Goal: Task Accomplishment & Management: Use online tool/utility

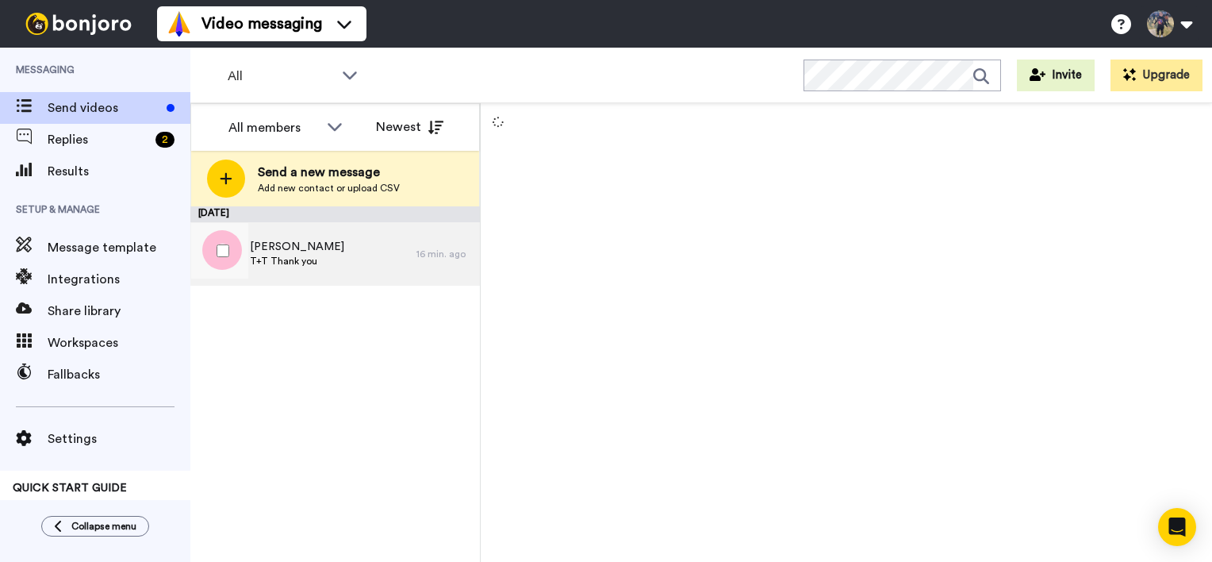
click at [291, 269] on div "Sarah T+T Thank you" at bounding box center [303, 253] width 226 height 63
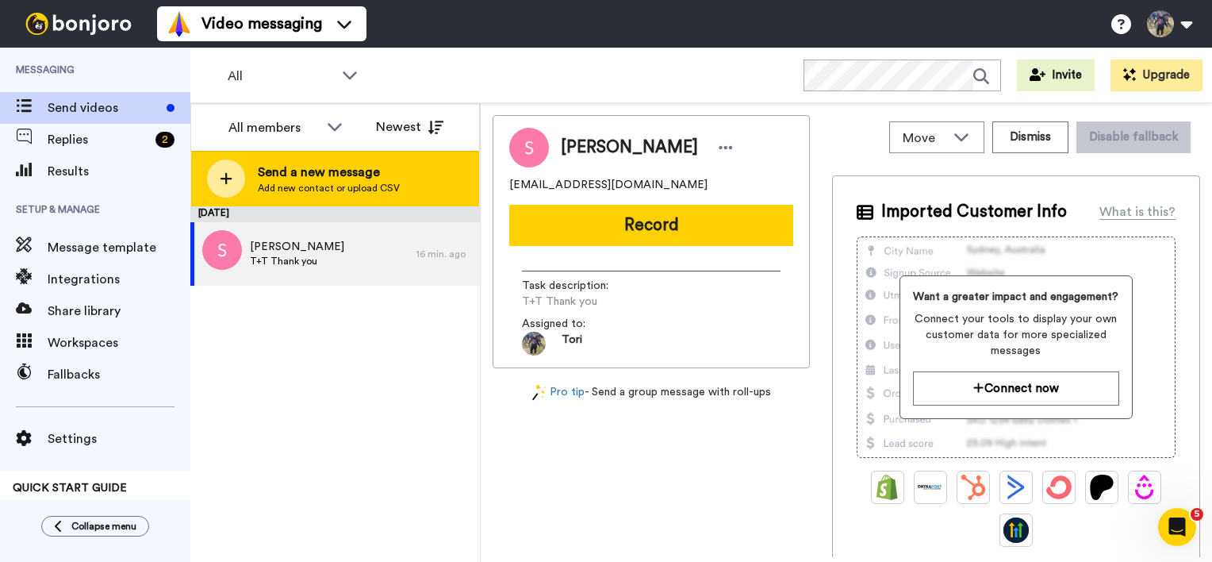
click at [298, 186] on span "Add new contact or upload CSV" at bounding box center [329, 188] width 142 height 13
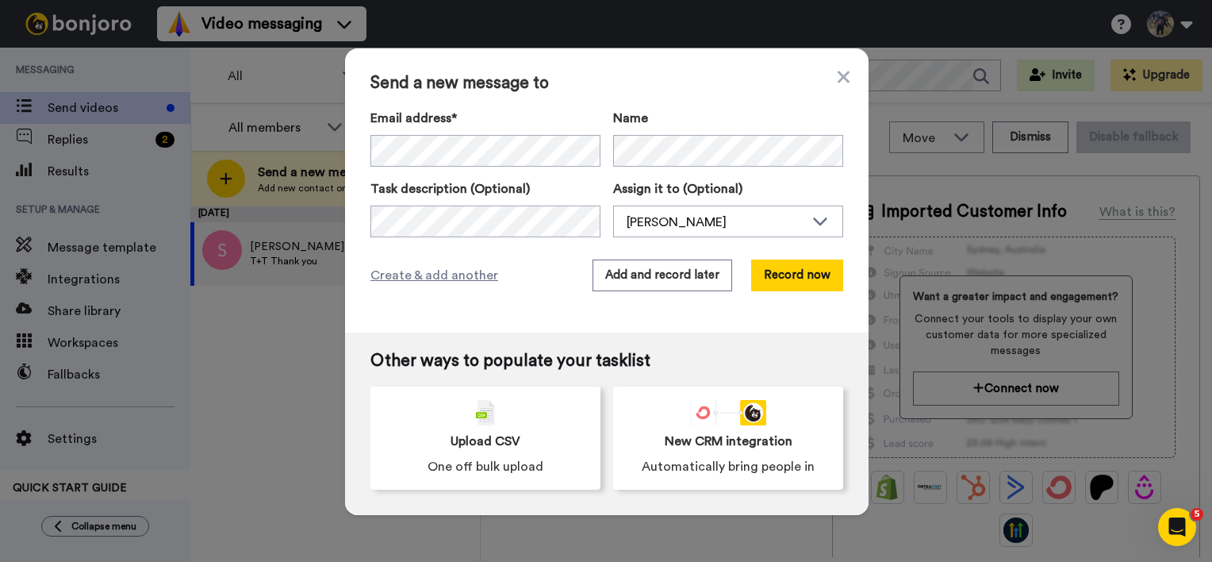
click at [849, 79] on div "Send a new message to Email address* Sarah <anvilcoffeehouse@gmail.com> 3 Leaf …" at bounding box center [607, 190] width 524 height 284
click at [845, 80] on div "Send a new message to Email address* Sarah <anvilcoffeehouse@gmail.com> 3 Leaf …" at bounding box center [607, 190] width 524 height 284
click at [840, 80] on icon at bounding box center [844, 77] width 12 height 12
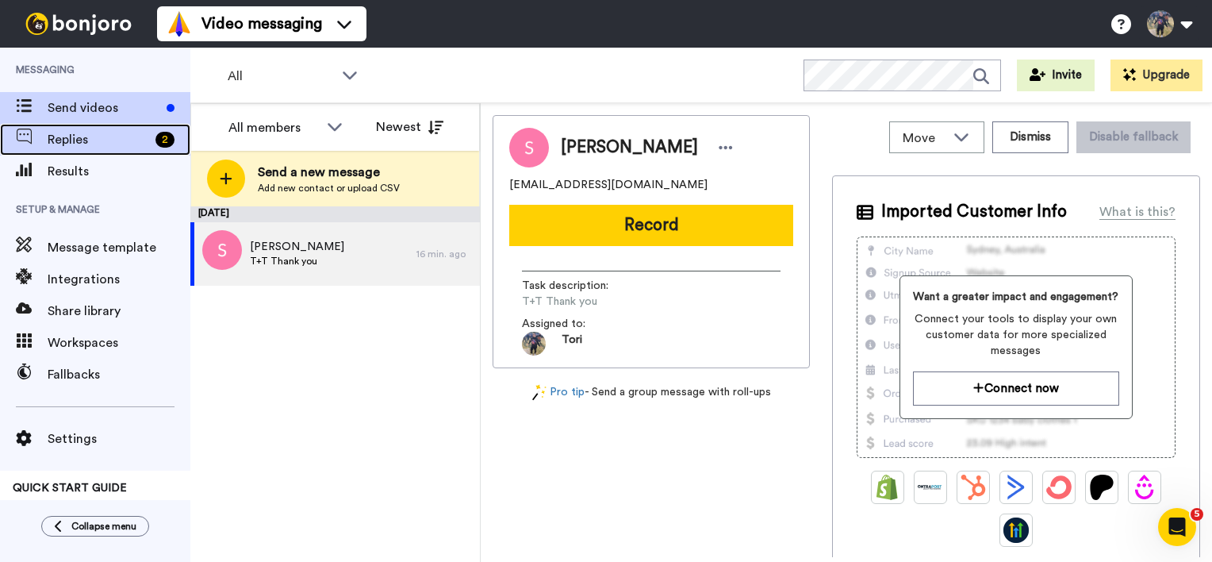
click at [94, 136] on span "Replies" at bounding box center [99, 139] width 102 height 19
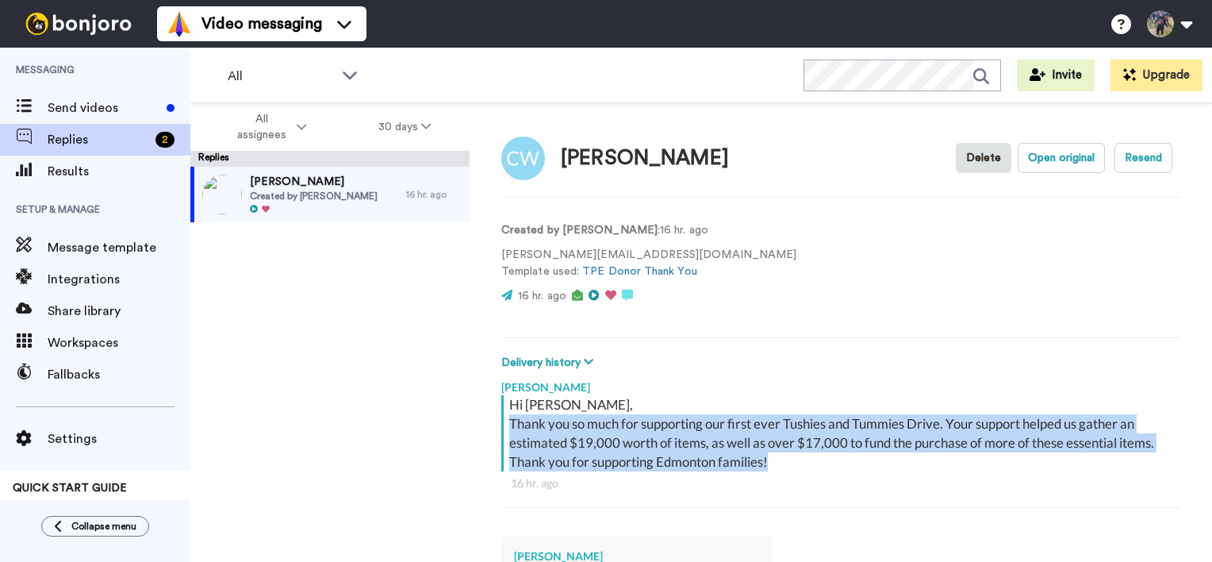
drag, startPoint x: 797, startPoint y: 468, endPoint x: 505, endPoint y: 428, distance: 294.8
click at [505, 428] on div "Hi [PERSON_NAME], Thank you so much for supporting our first ever Tushies and T…" at bounding box center [838, 433] width 675 height 76
copy div "Thank you so much for supporting our first ever Tushies and Tummies Drive. Your…"
click at [70, 92] on div "Send videos" at bounding box center [95, 108] width 190 height 32
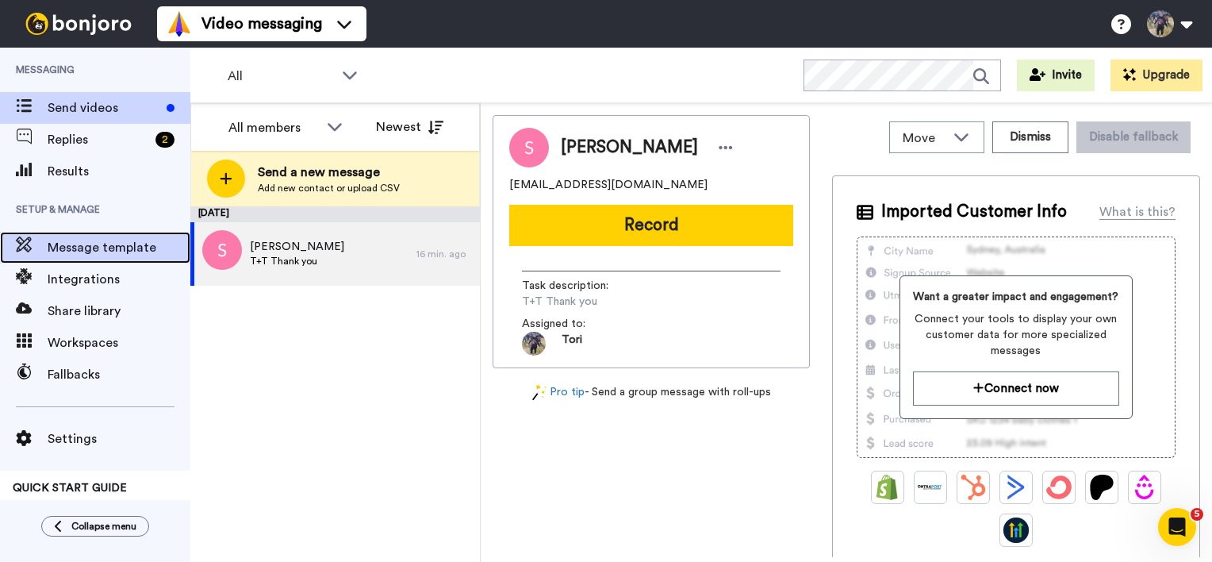
click at [68, 258] on div "Message template" at bounding box center [95, 248] width 190 height 32
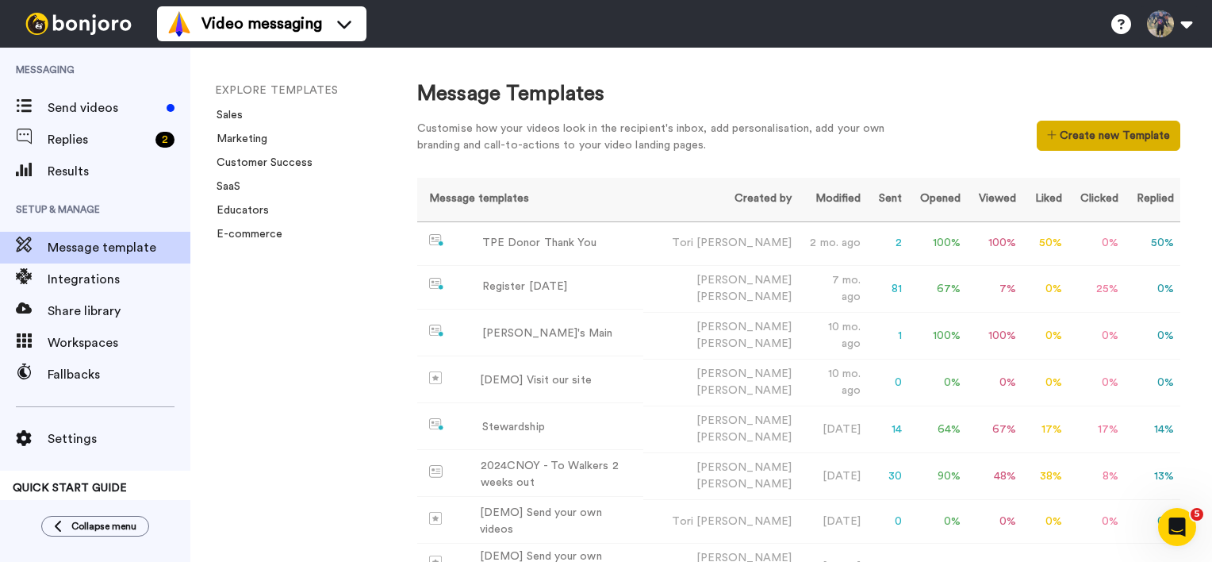
click at [1061, 145] on button "Create new Template" at bounding box center [1109, 136] width 144 height 30
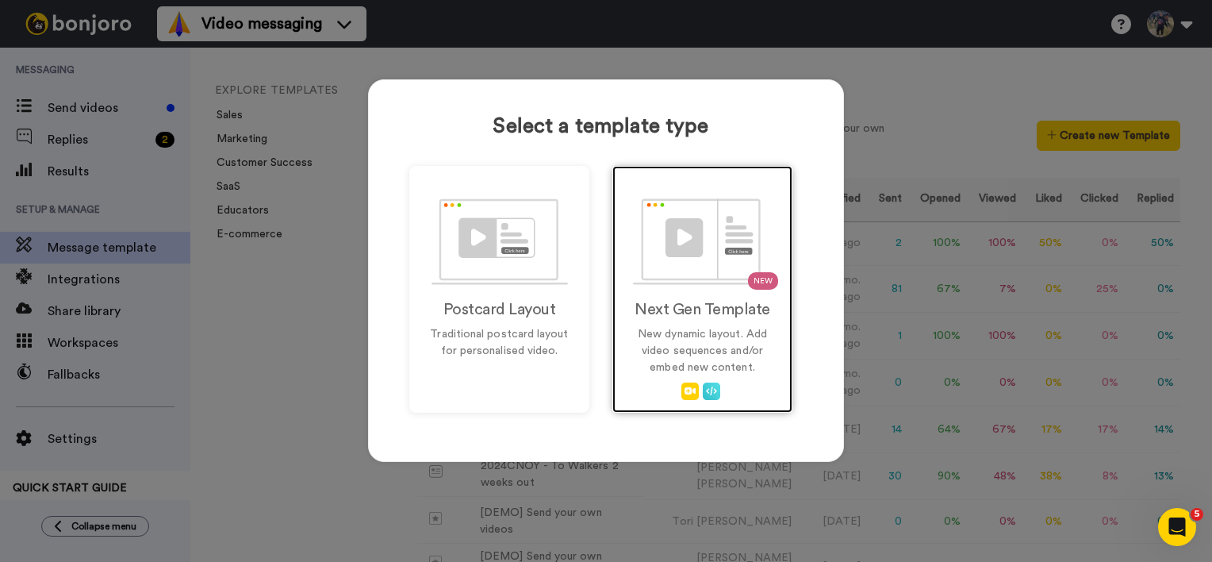
click at [723, 281] on img at bounding box center [703, 241] width 140 height 86
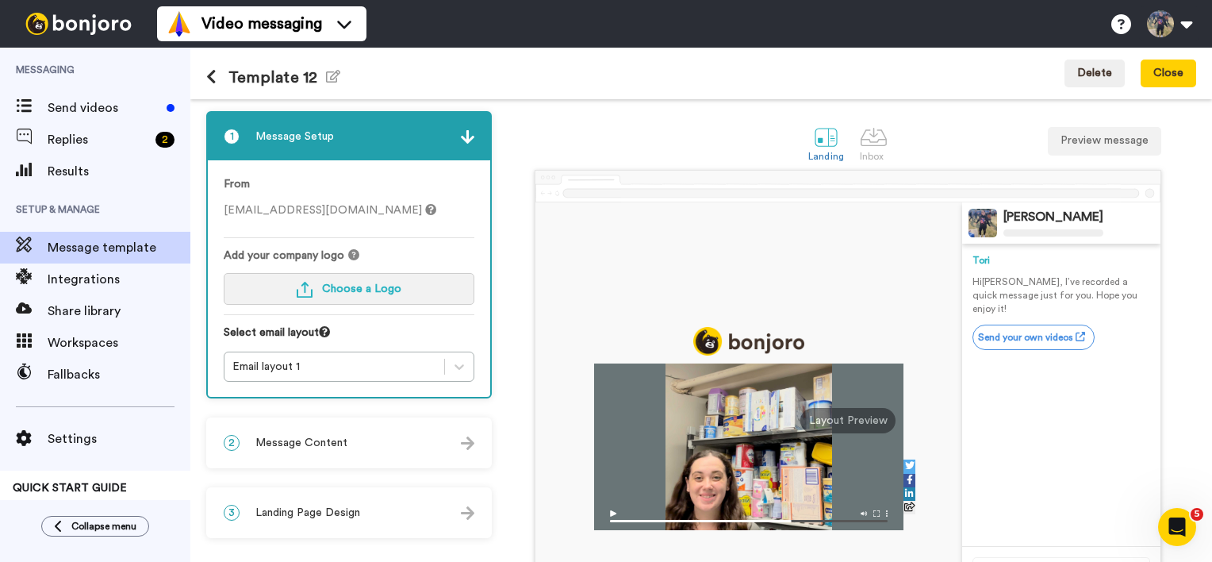
drag, startPoint x: 362, startPoint y: 296, endPoint x: 298, endPoint y: 298, distance: 63.5
click at [298, 298] on button "Choose a Logo" at bounding box center [349, 289] width 251 height 32
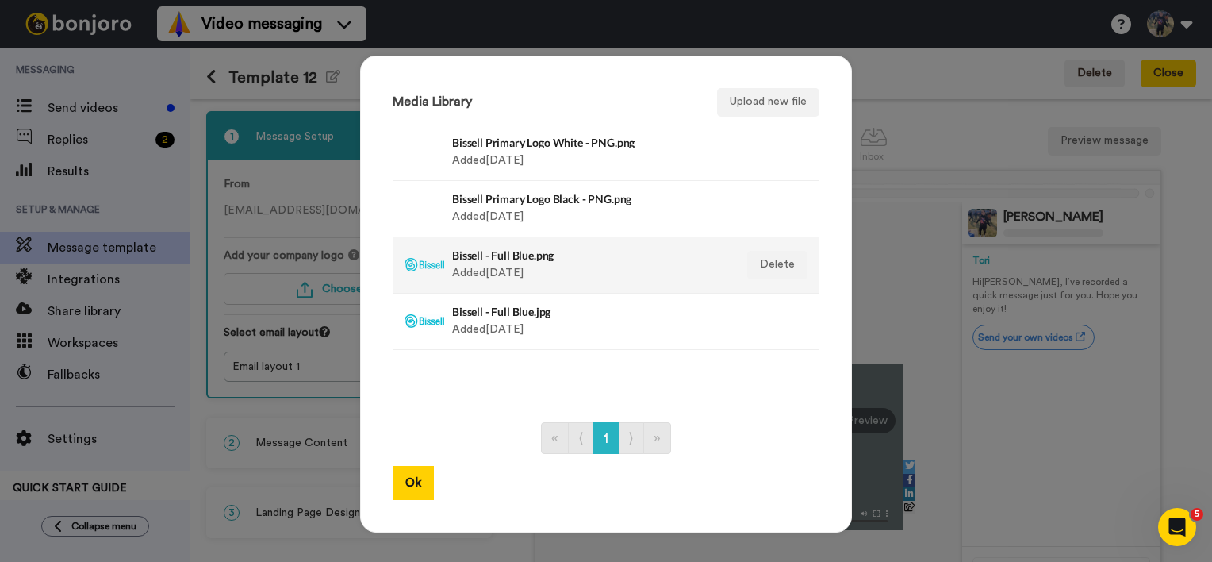
click at [517, 265] on div "Bissell - Full Blue.png Added 3 yr. ago" at bounding box center [589, 265] width 274 height 40
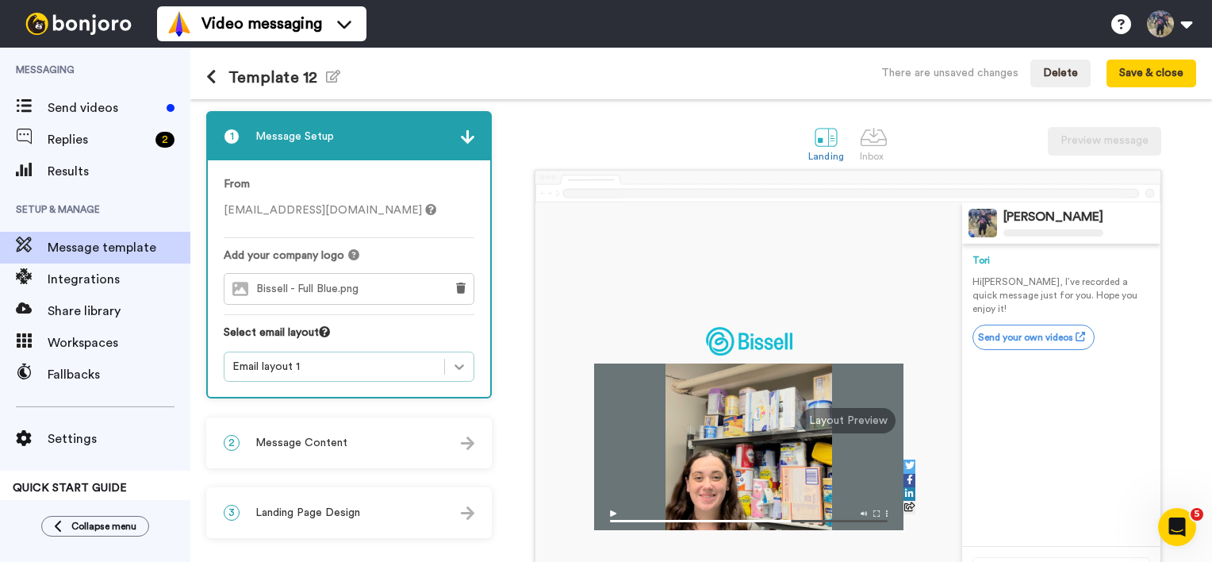
click at [457, 369] on icon at bounding box center [459, 367] width 16 height 16
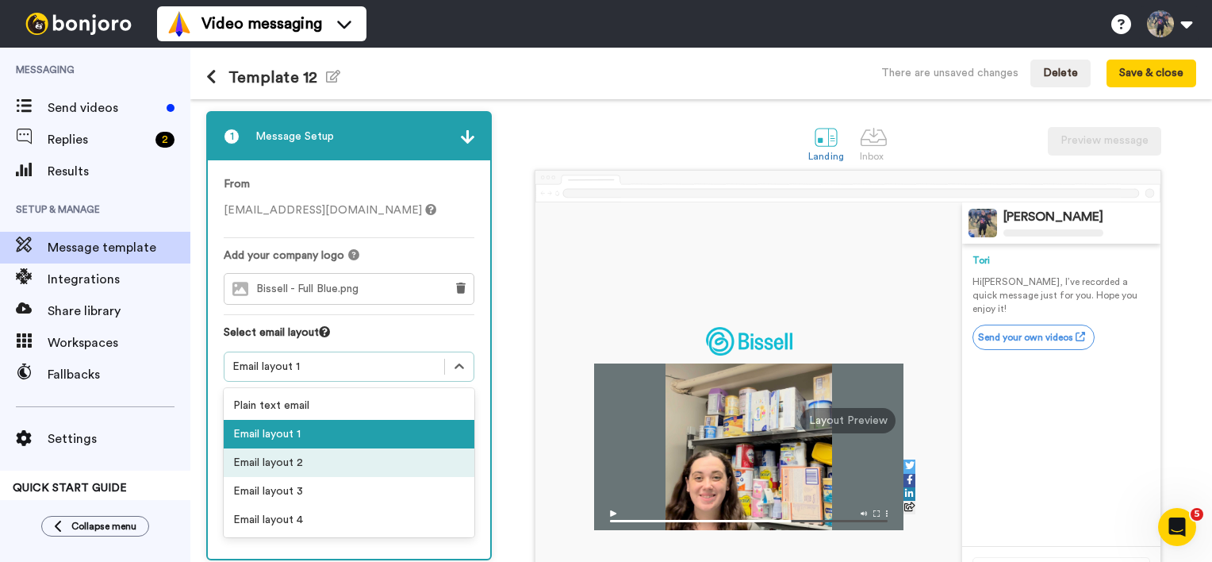
click at [359, 453] on div "Email layout 2" at bounding box center [349, 462] width 251 height 29
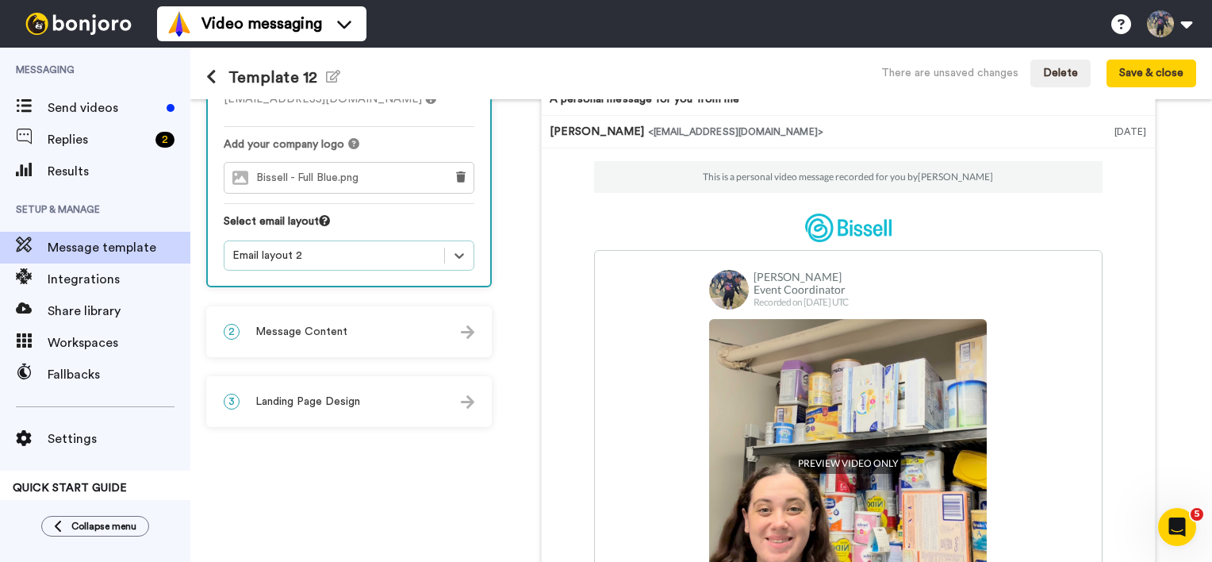
scroll to position [95, 0]
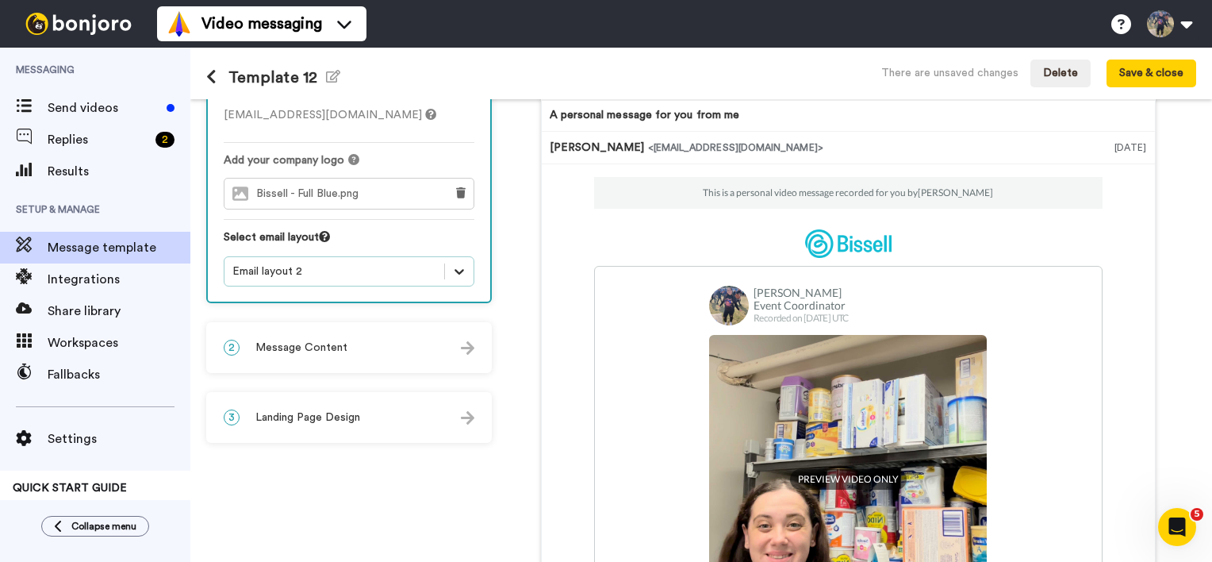
click at [457, 263] on icon at bounding box center [459, 271] width 16 height 16
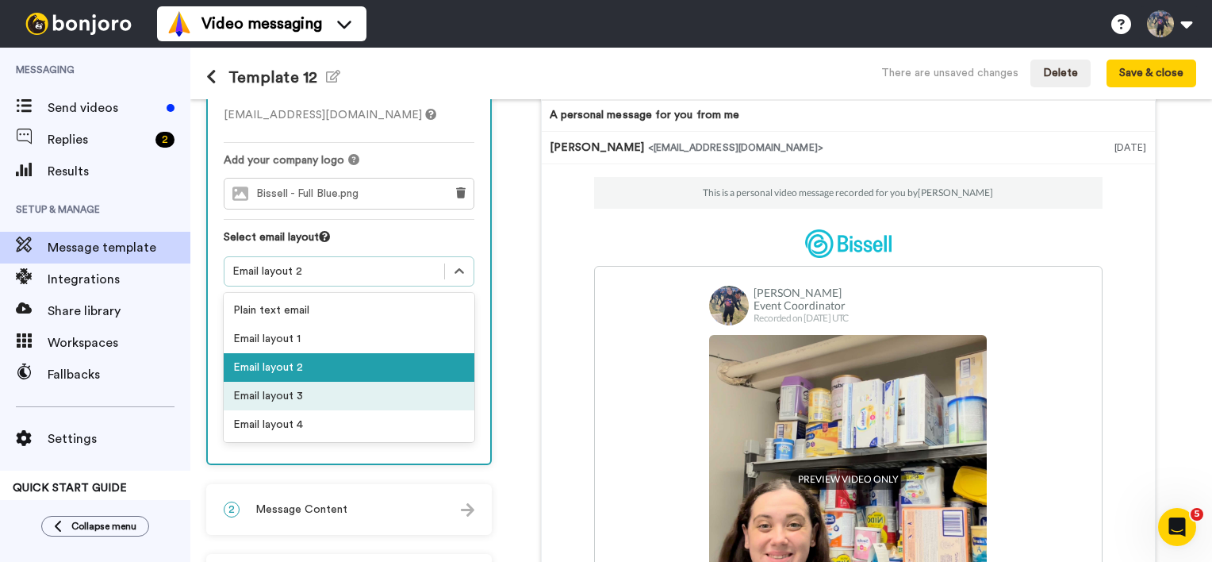
click at [383, 397] on div "Email layout 3" at bounding box center [349, 396] width 251 height 29
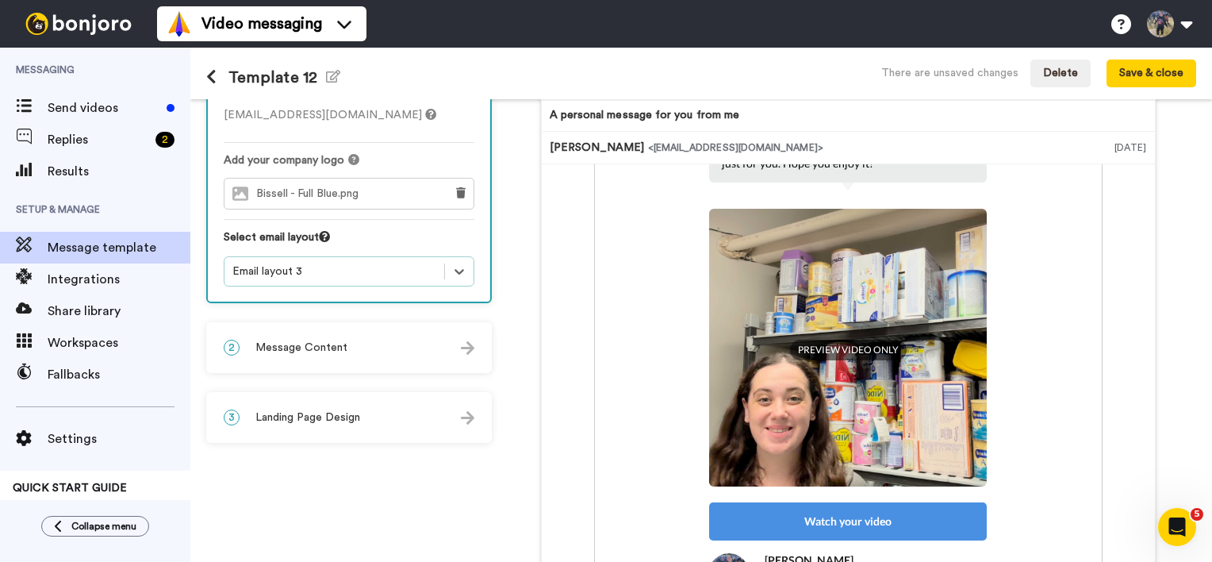
scroll to position [0, 0]
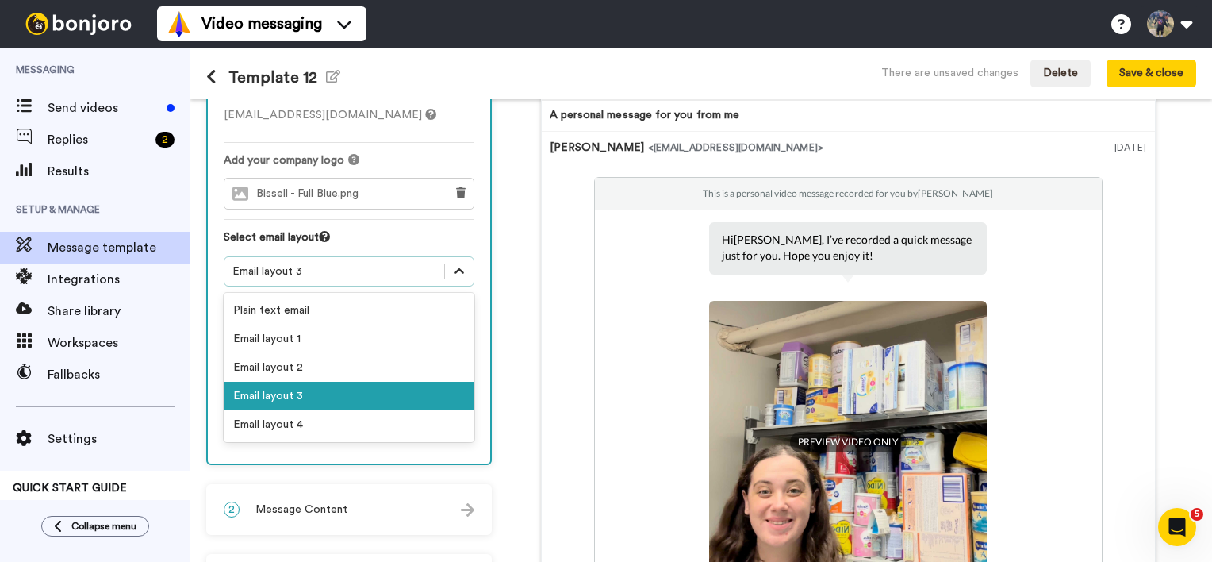
click at [457, 268] on icon at bounding box center [459, 271] width 16 height 16
click at [363, 428] on div "Email layout 4" at bounding box center [349, 424] width 251 height 29
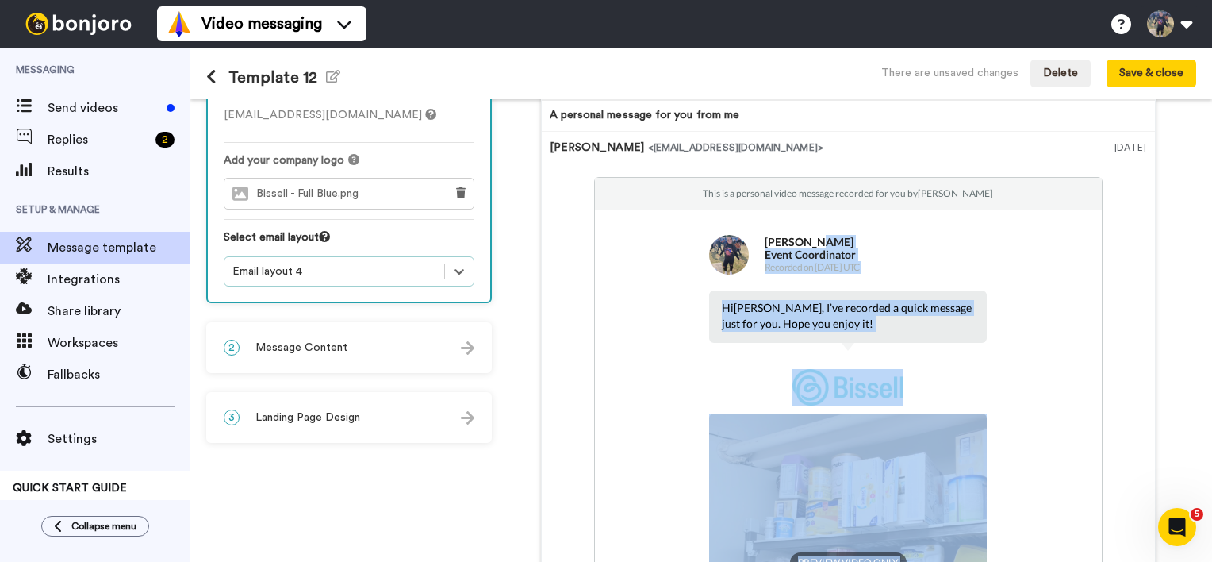
drag, startPoint x: 1124, startPoint y: 244, endPoint x: 1098, endPoint y: 413, distance: 170.2
click at [1098, 413] on div "This is a personal video message recorded for you by Tori Weir Tori Weir Event …" at bounding box center [848, 503] width 597 height 653
click at [612, 371] on div "This is a personal video message recorded for you by Tori Weir Tori Weir Event …" at bounding box center [848, 503] width 509 height 653
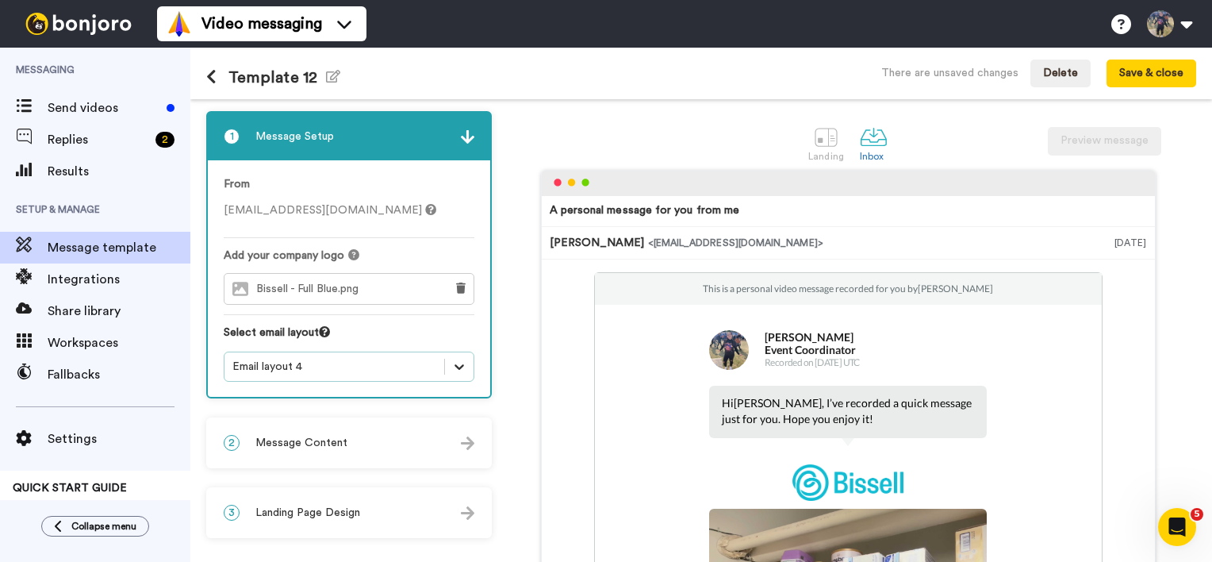
click at [455, 357] on div at bounding box center [459, 366] width 29 height 29
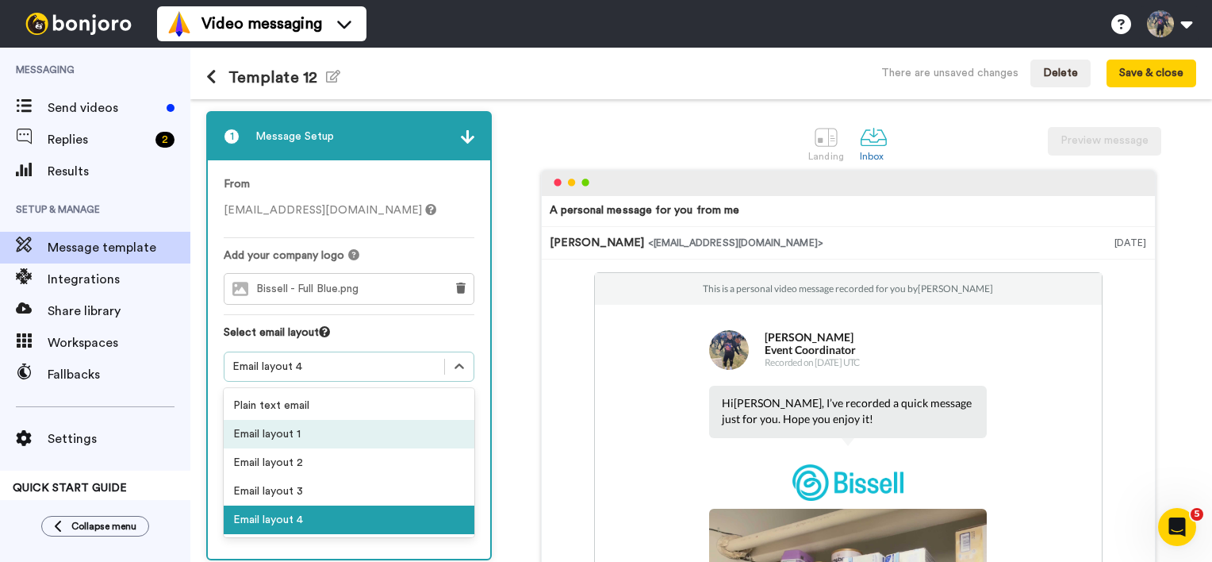
click at [351, 431] on div "Email layout 1" at bounding box center [349, 434] width 251 height 29
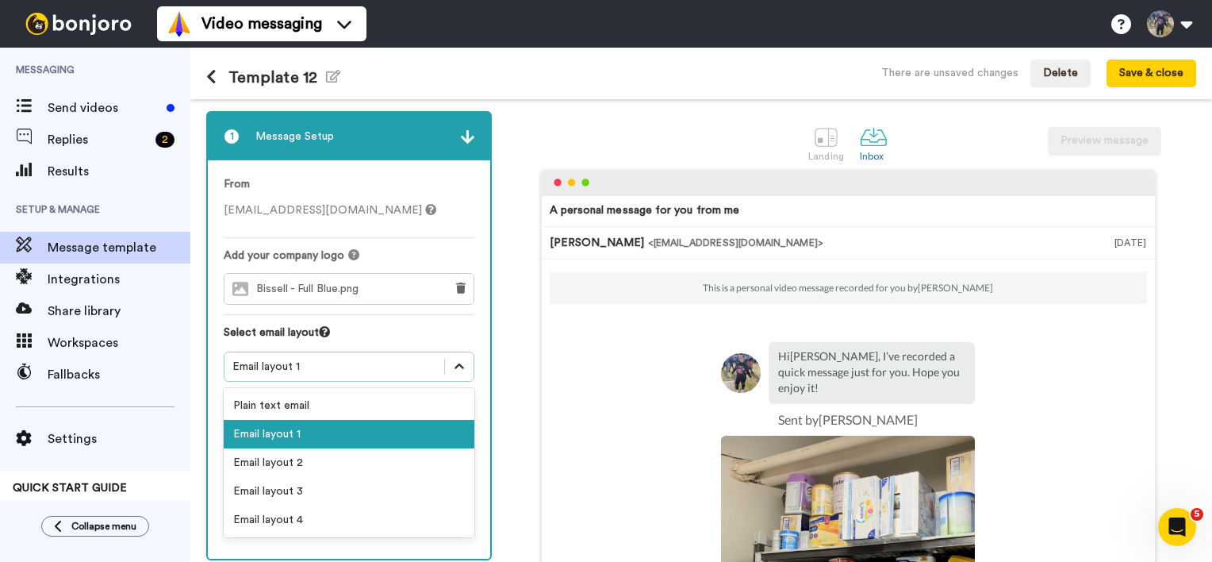
click at [470, 362] on div at bounding box center [459, 366] width 29 height 29
click at [363, 459] on div "Email layout 2" at bounding box center [349, 462] width 251 height 29
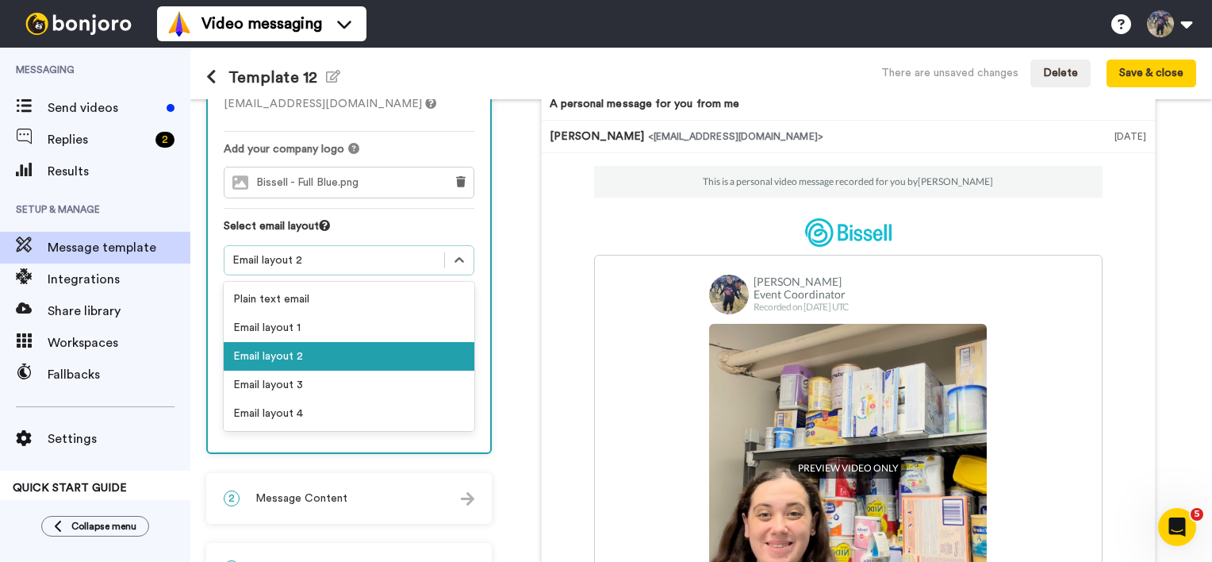
click at [439, 256] on div "Email layout 2" at bounding box center [335, 260] width 220 height 19
click at [359, 390] on div "Email layout 3" at bounding box center [349, 385] width 251 height 29
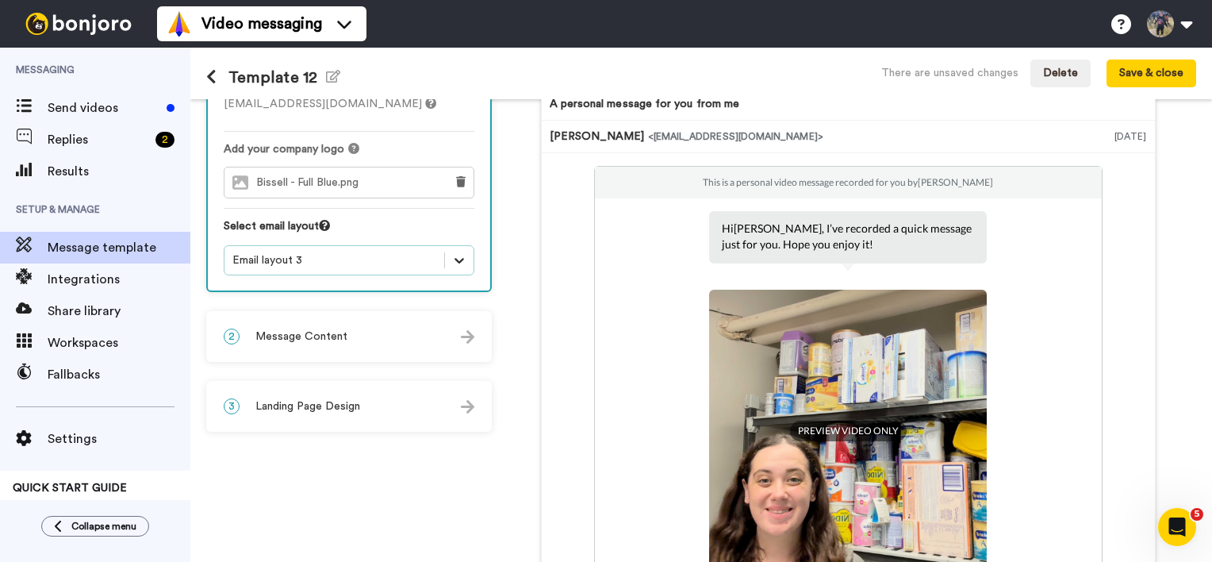
click at [465, 269] on div at bounding box center [459, 260] width 29 height 29
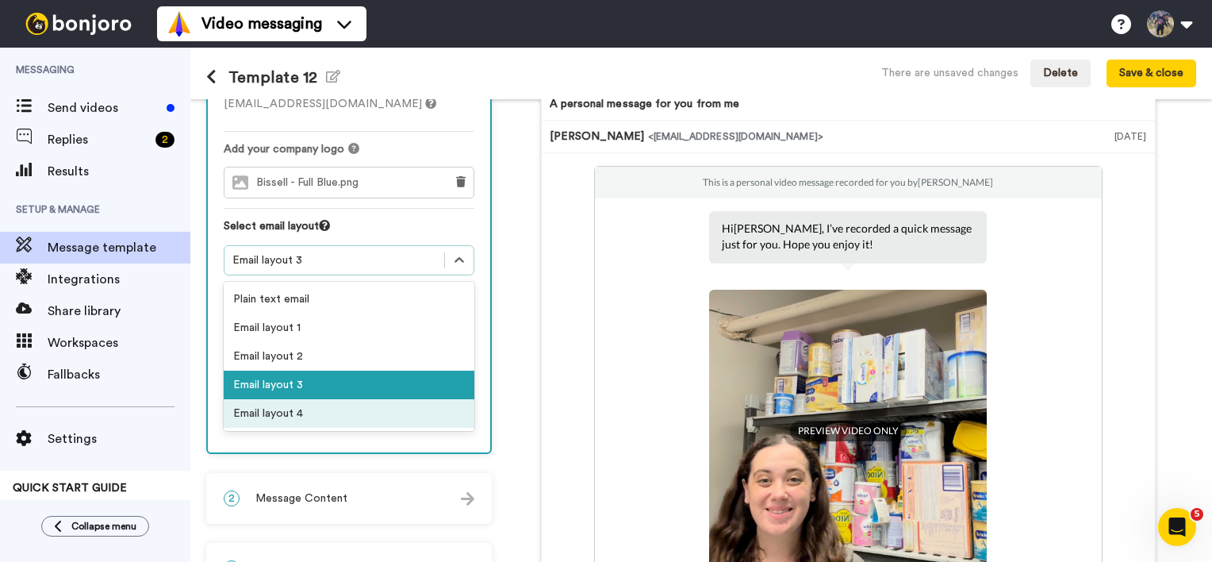
click at [409, 416] on div "Email layout 4" at bounding box center [349, 413] width 251 height 29
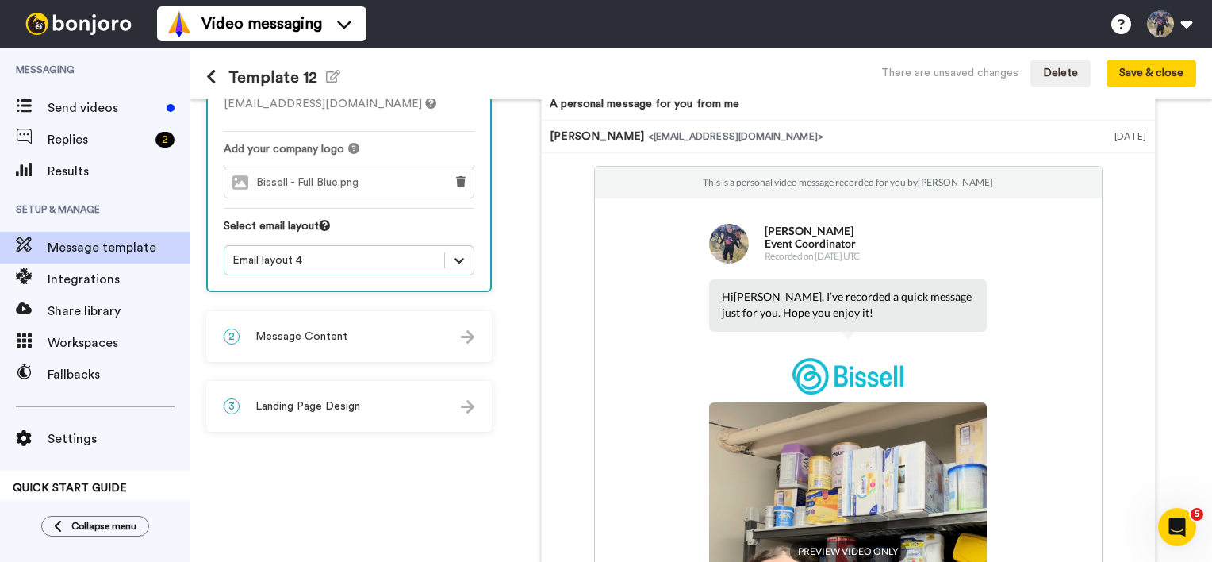
click at [456, 261] on icon at bounding box center [459, 260] width 16 height 16
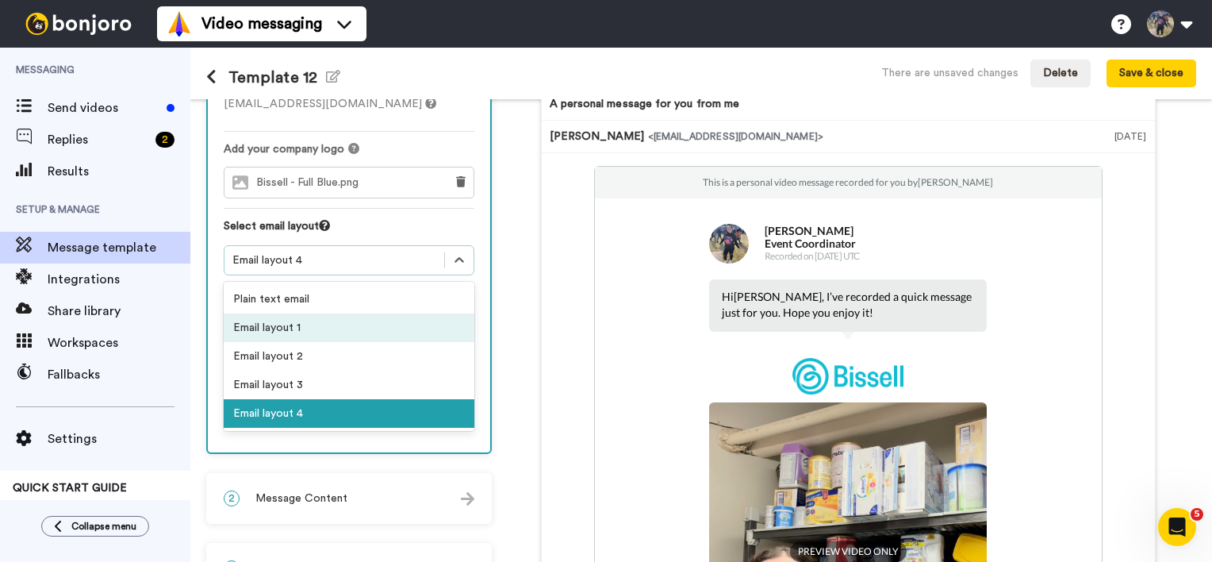
click at [401, 332] on div "Email layout 1" at bounding box center [349, 327] width 251 height 29
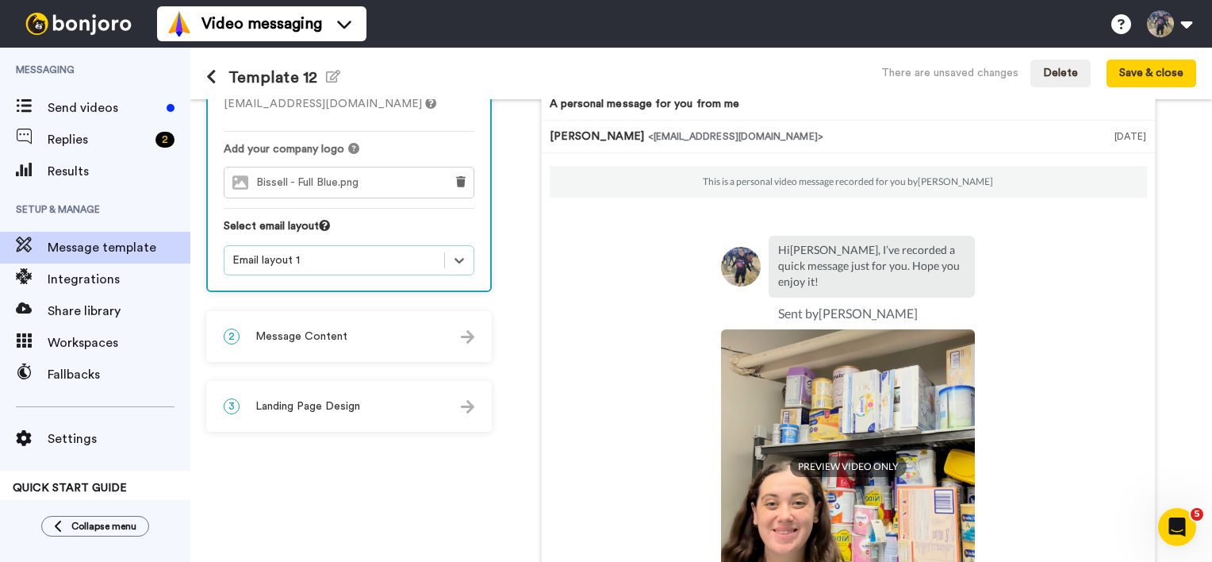
click at [449, 351] on div "2 Message Content" at bounding box center [349, 337] width 282 height 48
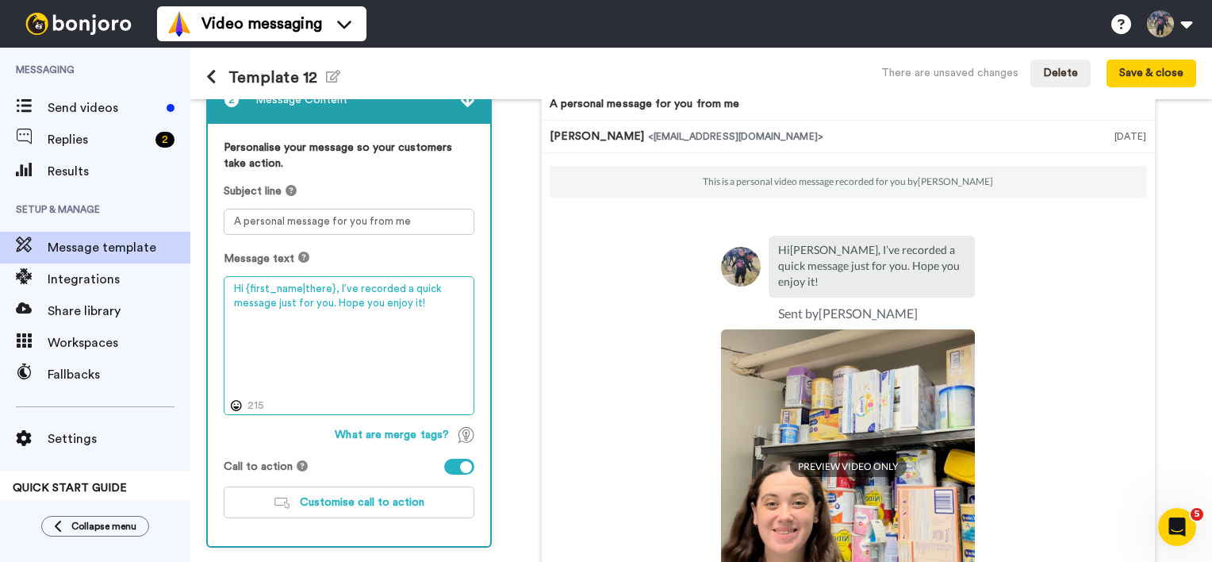
click at [335, 305] on textarea "Hi {first_name|there}, I’ve recorded a quick message just for you. Hope you enj…" at bounding box center [349, 346] width 251 height 140
drag, startPoint x: 447, startPoint y: 305, endPoint x: 59, endPoint y: 263, distance: 390.9
click at [59, 263] on div "Messaging Send videos Replies 2 Results Setup & Manage Message template Integra…" at bounding box center [606, 305] width 1212 height 514
paste textarea "Thank you so much for supporting our first ever Tushies and Tummies Drive. Your…"
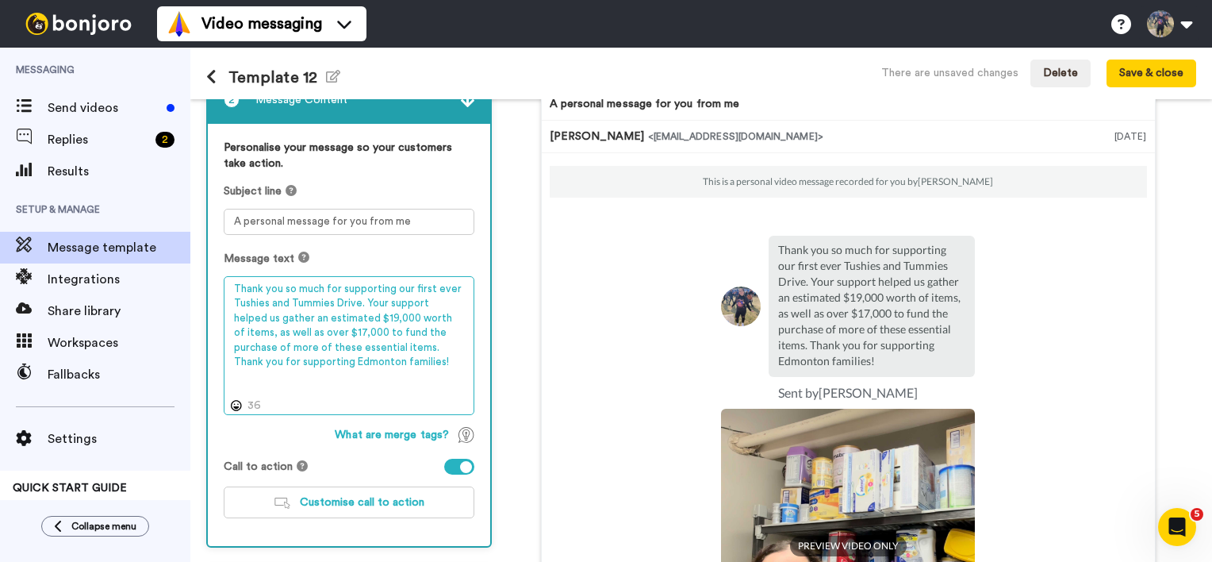
click at [387, 365] on textarea "Thank you so much for supporting our first ever Tushies and Tummies Drive. Your…" at bounding box center [349, 346] width 251 height 140
type textarea "Thank you so much for supporting our first ever Tushies and Tummies Drive. Your…"
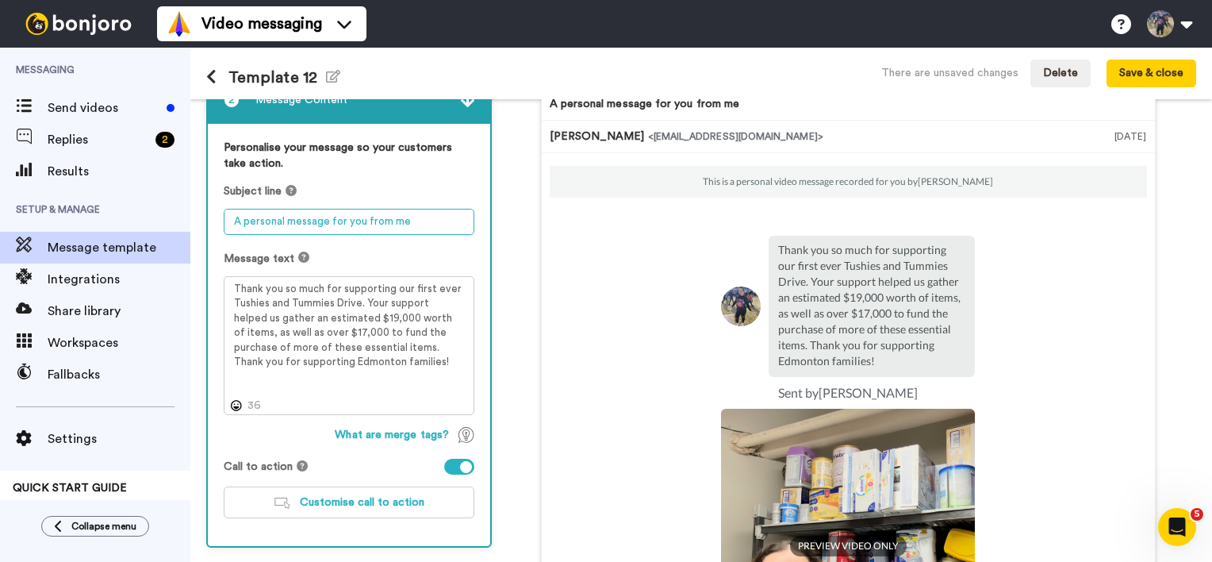
click at [410, 213] on textarea "A personal message for you from me" at bounding box center [349, 222] width 251 height 26
type textarea "T"
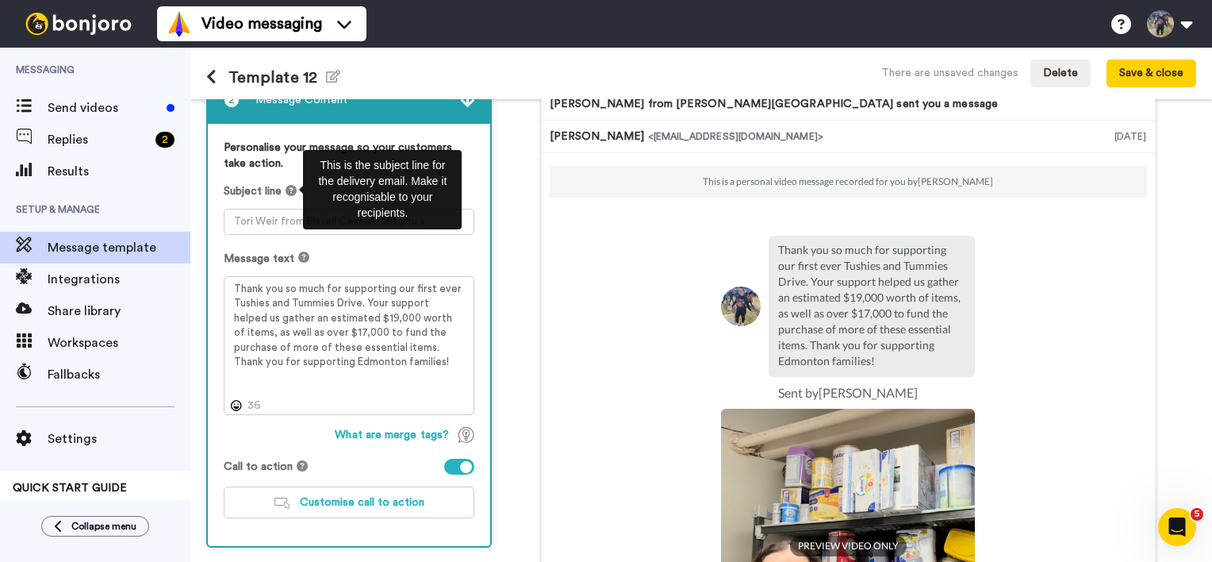
click at [291, 188] on icon at bounding box center [291, 190] width 11 height 11
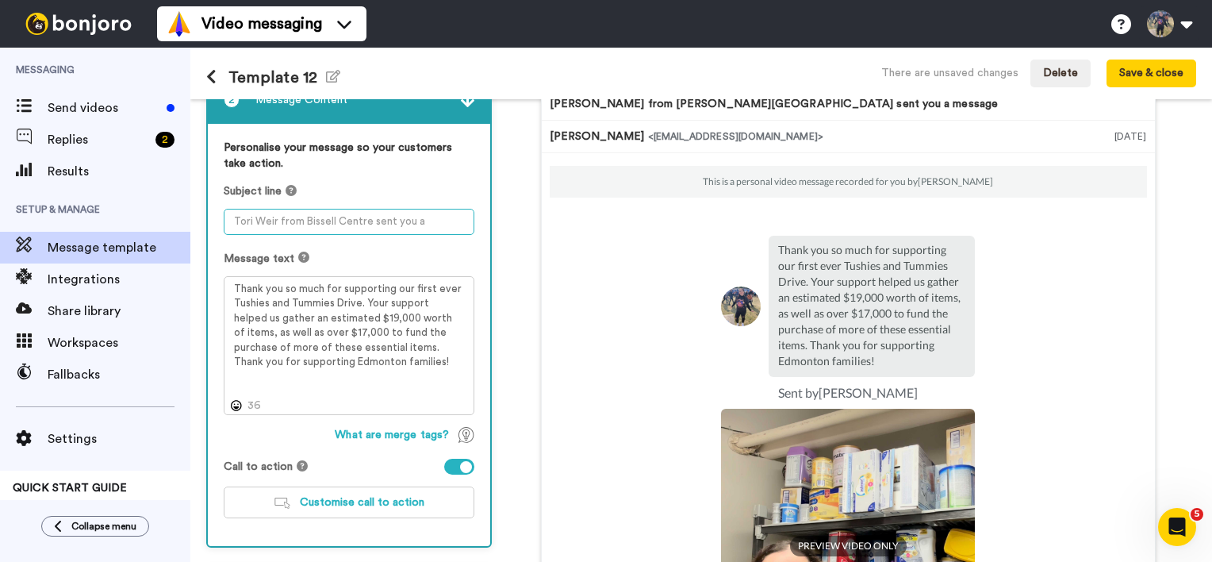
click at [271, 209] on textarea at bounding box center [349, 222] width 251 height 26
click at [384, 217] on textarea at bounding box center [349, 222] width 251 height 26
drag, startPoint x: 447, startPoint y: 221, endPoint x: 251, endPoint y: 249, distance: 198.7
click at [251, 249] on div "Personalise your message so your customers take action. Subject line Message te…" at bounding box center [349, 335] width 282 height 422
click at [311, 202] on div "Subject line" at bounding box center [349, 209] width 251 height 52
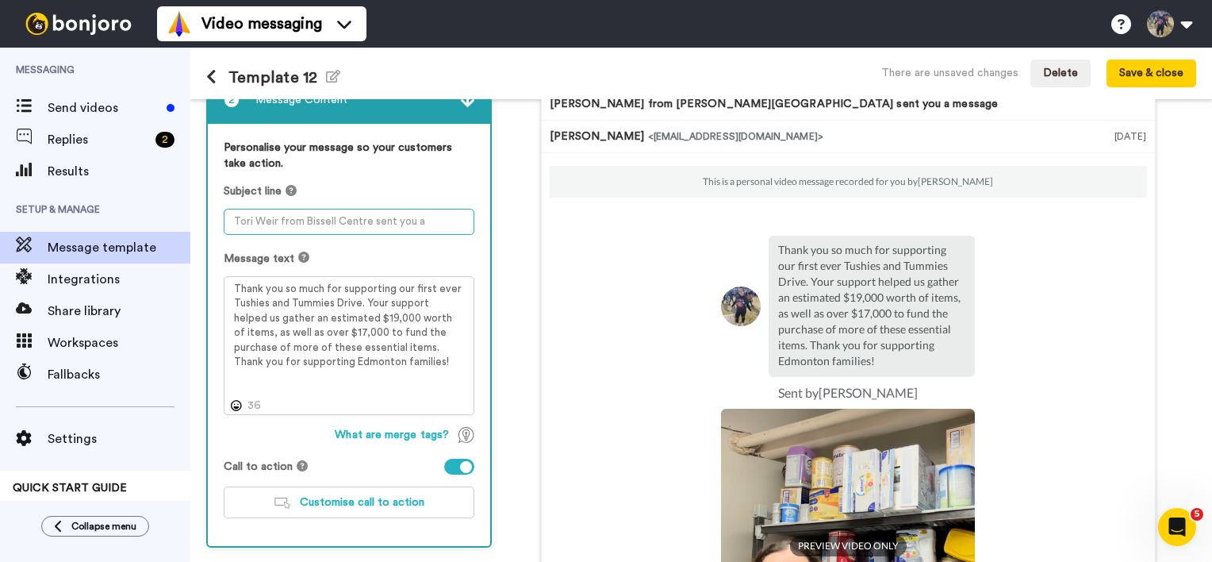
click at [303, 210] on textarea at bounding box center [349, 222] width 251 height 26
click at [302, 219] on textarea at bounding box center [349, 222] width 251 height 26
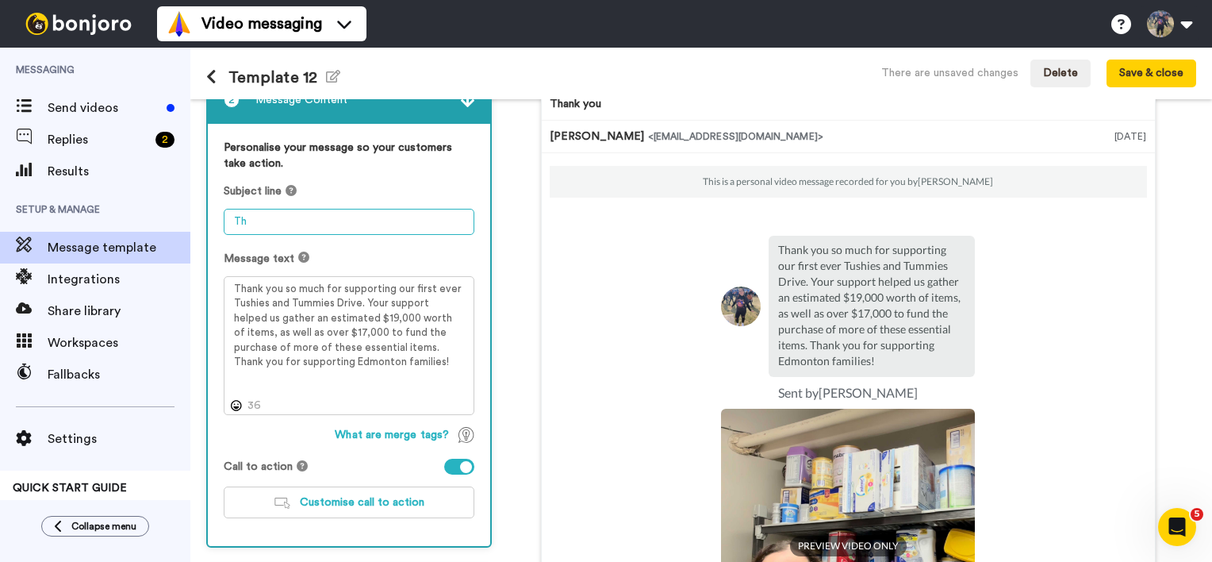
type textarea "T"
type textarea "Thank you Video- Tushies and Tummies"
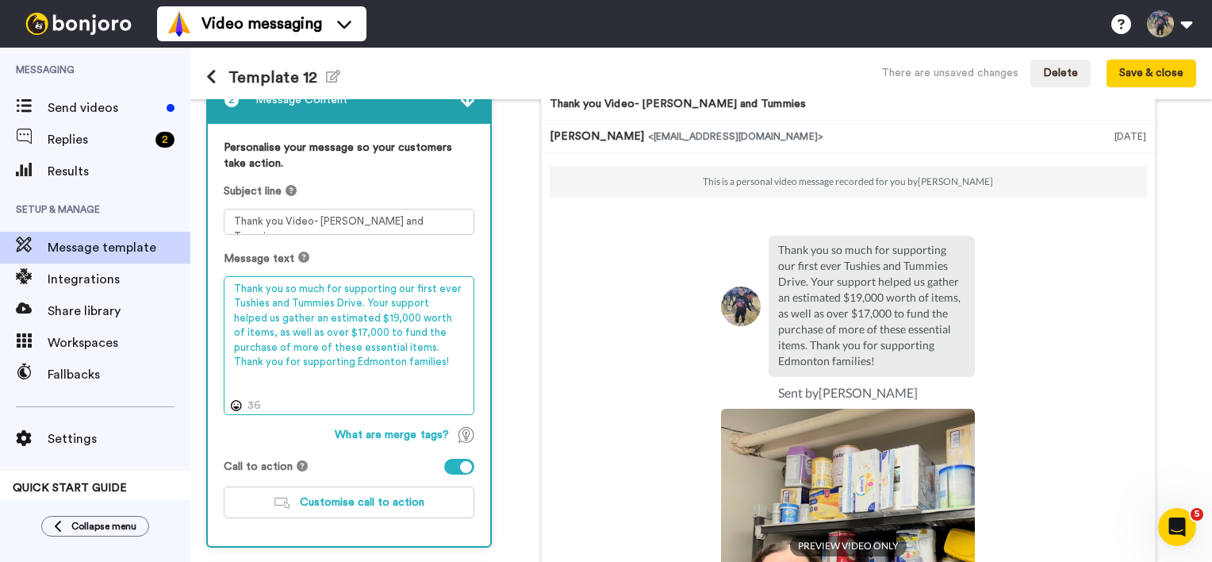
click at [379, 368] on textarea "Thank you so much for supporting our first ever Tushies and Tummies Drive. Your…" at bounding box center [349, 346] width 251 height 140
click at [375, 360] on textarea "Thank you so much for supporting our first ever Tushies and Tummies Drive. Your…" at bounding box center [349, 346] width 251 height 140
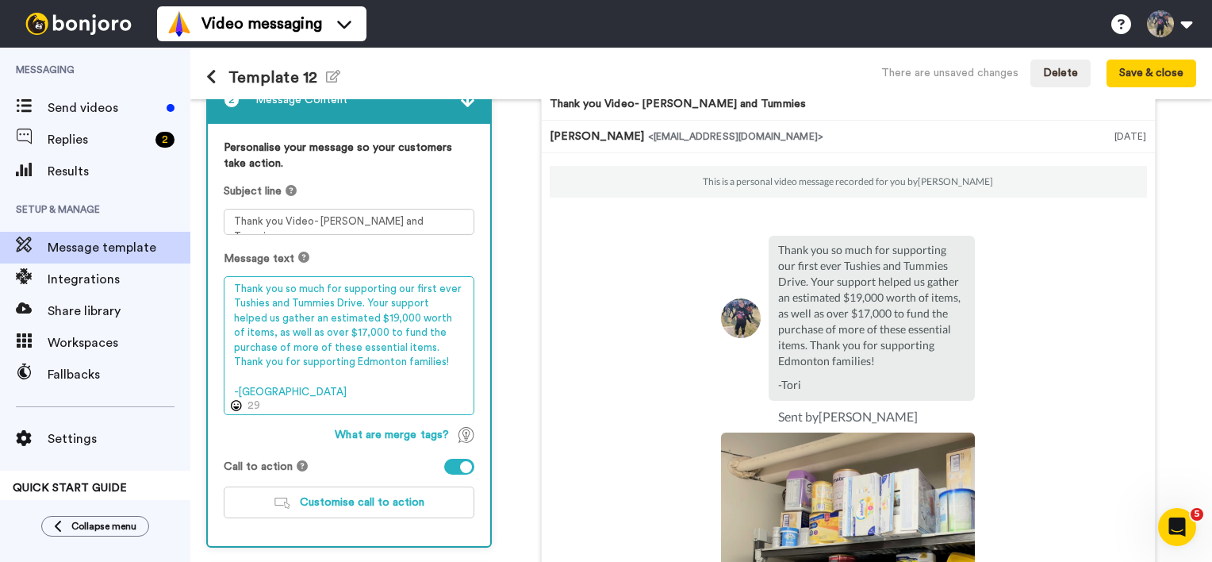
click at [227, 288] on textarea "Thank you so much for supporting our first ever Tushies and Tummies Drive. Your…" at bounding box center [349, 346] width 251 height 140
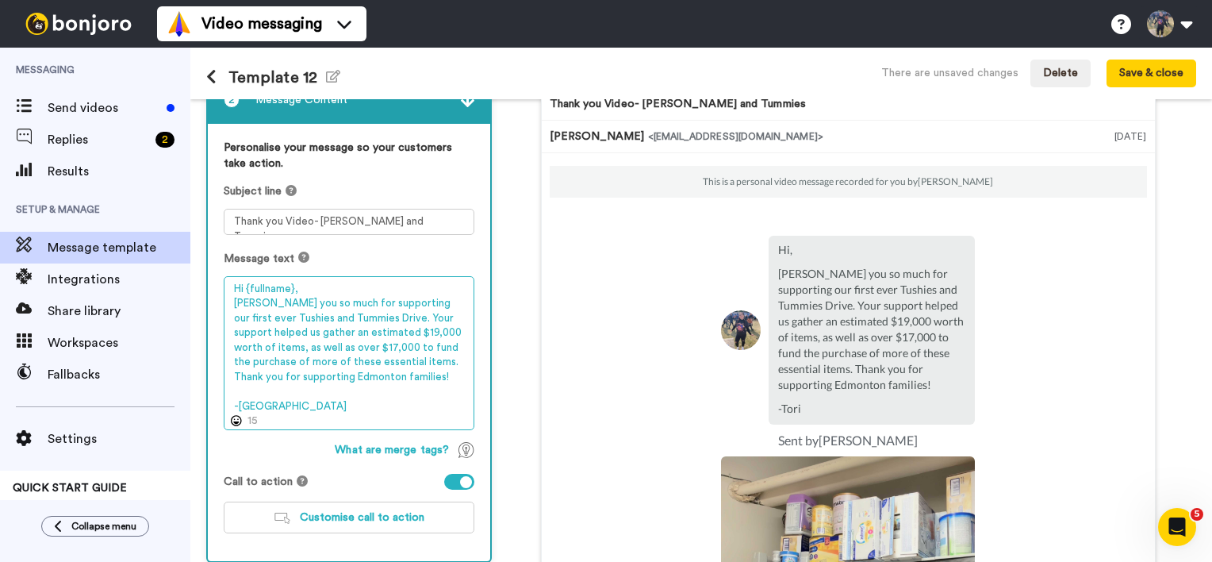
click at [246, 283] on textarea "Hi {fullname}, hank you so much for supporting our first ever Tushies and Tummi…" at bounding box center [349, 353] width 251 height 155
click at [244, 284] on textarea "Hi {fullname}, hank you so much for supporting our first ever Tushies and Tummi…" at bounding box center [349, 353] width 251 height 155
drag, startPoint x: 244, startPoint y: 284, endPoint x: 219, endPoint y: 283, distance: 25.4
click at [219, 283] on div "Personalise your message so your customers take action. Subject line Thank you …" at bounding box center [349, 342] width 282 height 437
click at [337, 282] on textarea "{fullname}, Thank you so much for supporting our first ever Tushies and Tummies…" at bounding box center [349, 353] width 251 height 155
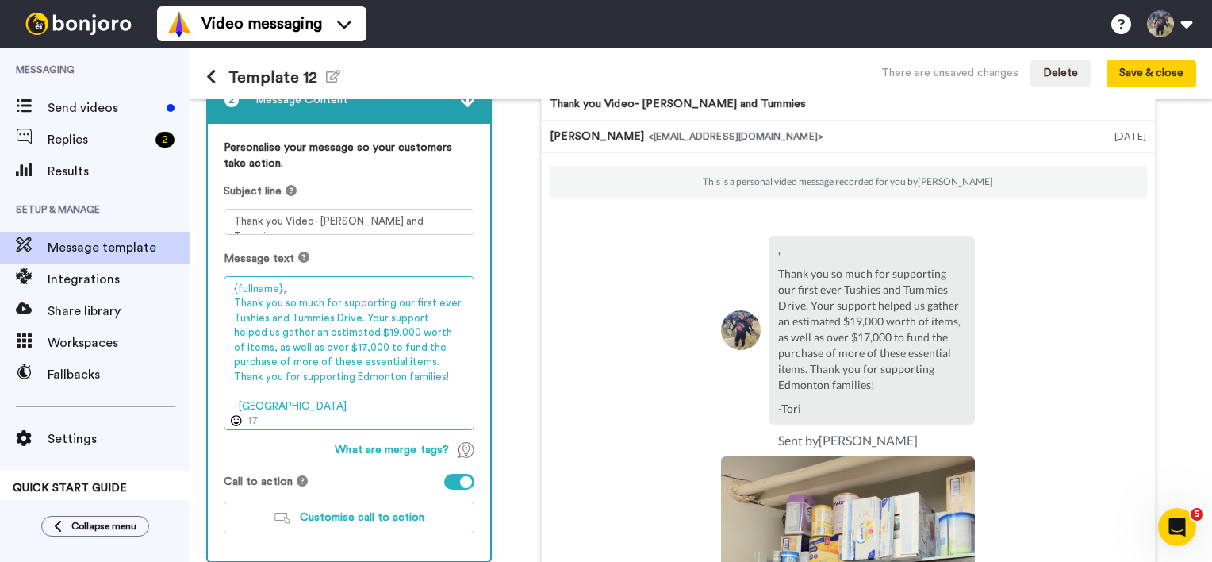
type textarea "{fullname}, Thank you so much for supporting our first ever Tushies and Tummies…"
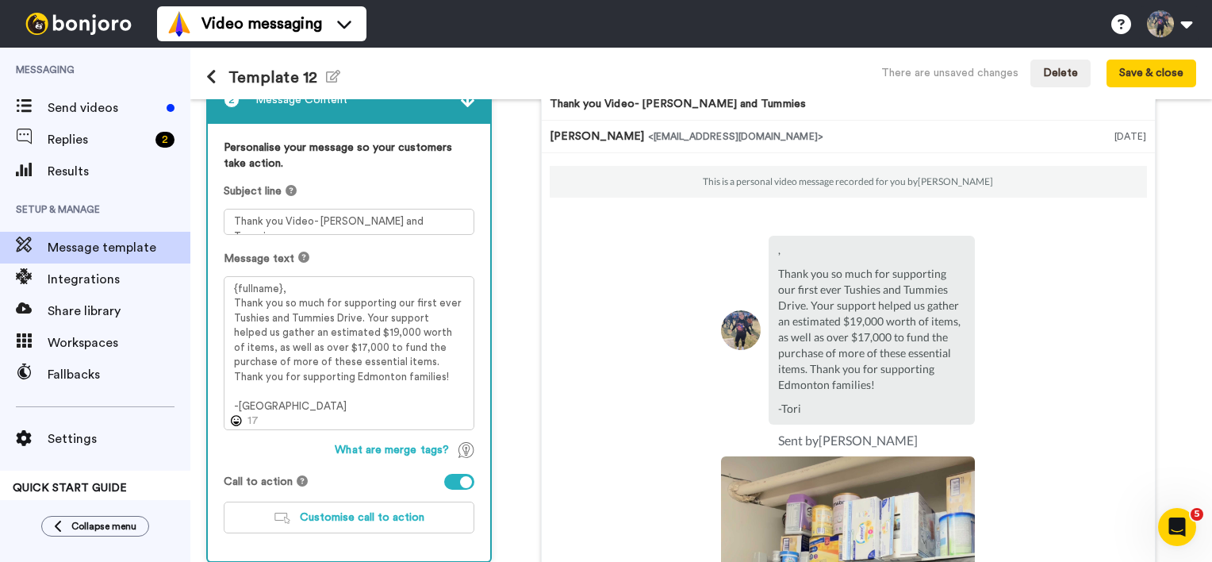
click at [610, 394] on td at bounding box center [665, 330] width 111 height 189
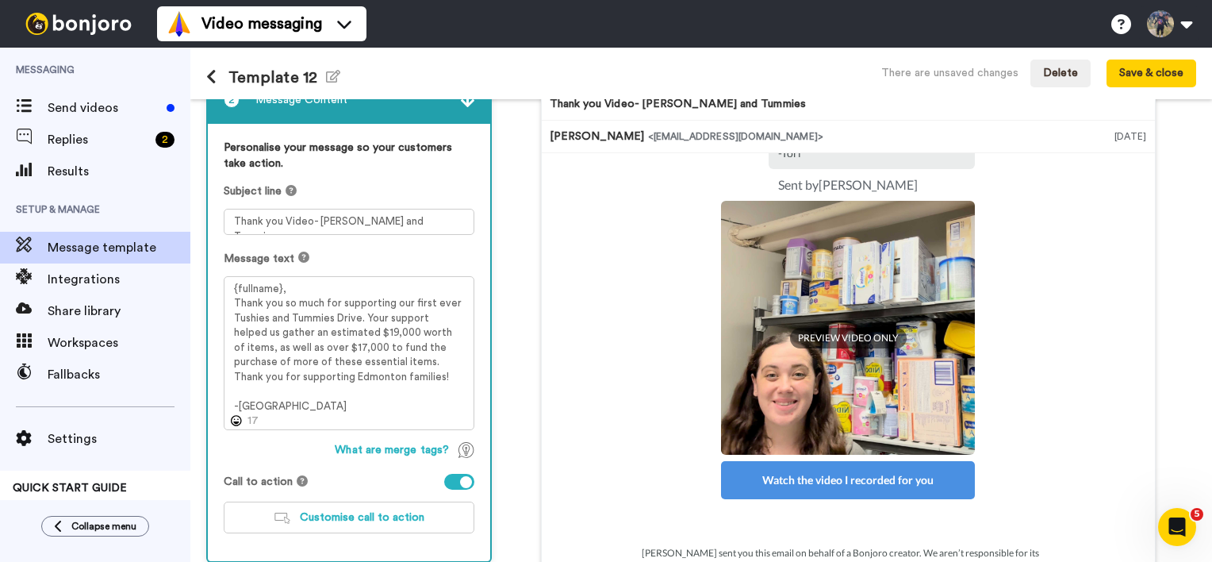
scroll to position [270, 0]
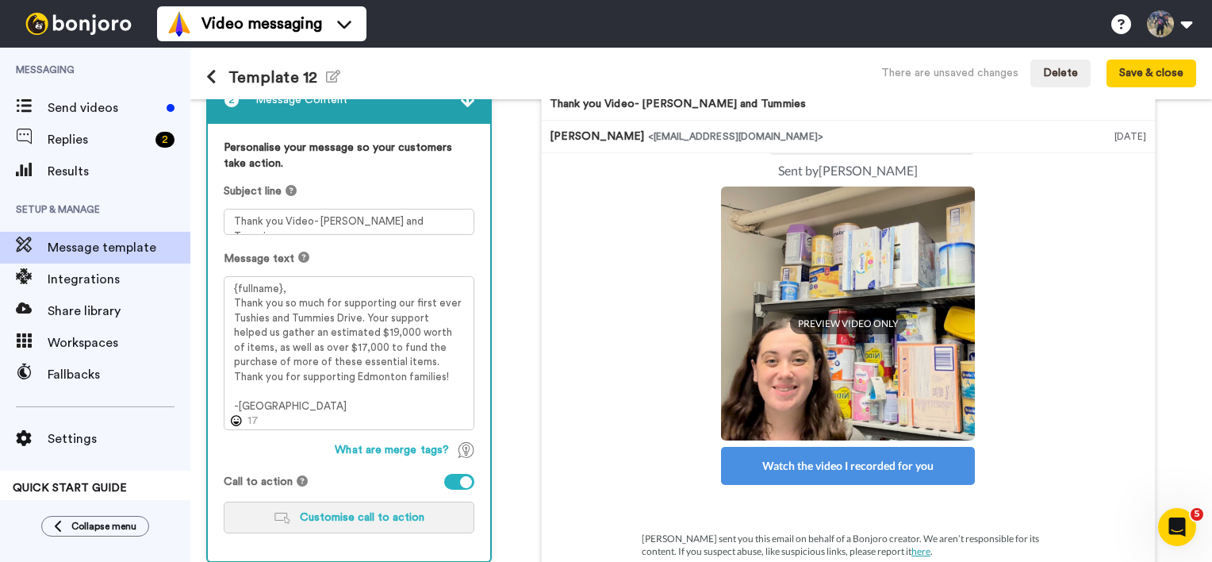
click at [400, 501] on button "Customise call to action" at bounding box center [349, 517] width 251 height 32
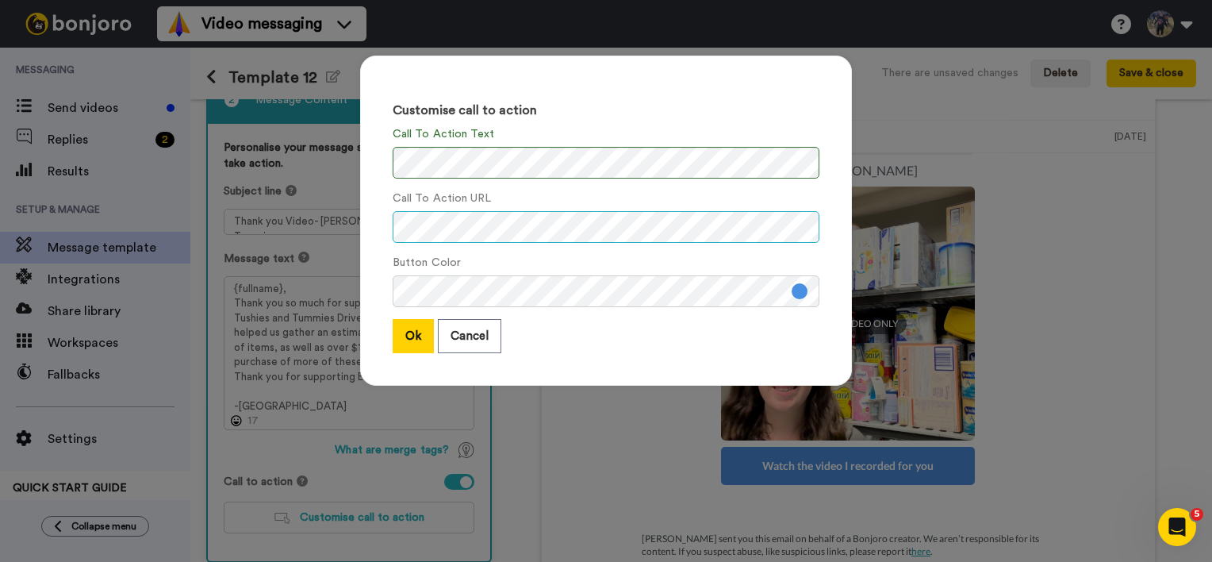
click at [276, 213] on div "Customise call to action Call To Action Text Call To Action URL Button Color Ok…" at bounding box center [606, 281] width 1212 height 562
click at [397, 344] on button "Ok" at bounding box center [413, 336] width 41 height 34
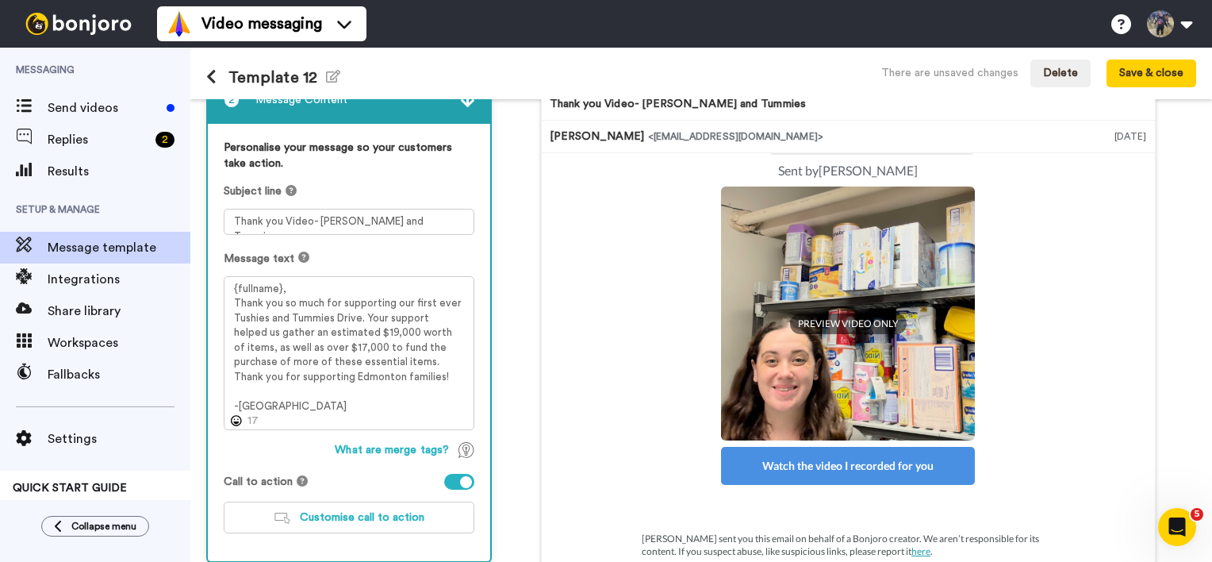
drag, startPoint x: 1141, startPoint y: 359, endPoint x: 1135, endPoint y: 469, distance: 110.5
click at [1135, 469] on div "Thank you Video- Tushies and Tummies Tori Weir <senderfrom@email.com> Sep 9, 20…" at bounding box center [848, 317] width 615 height 508
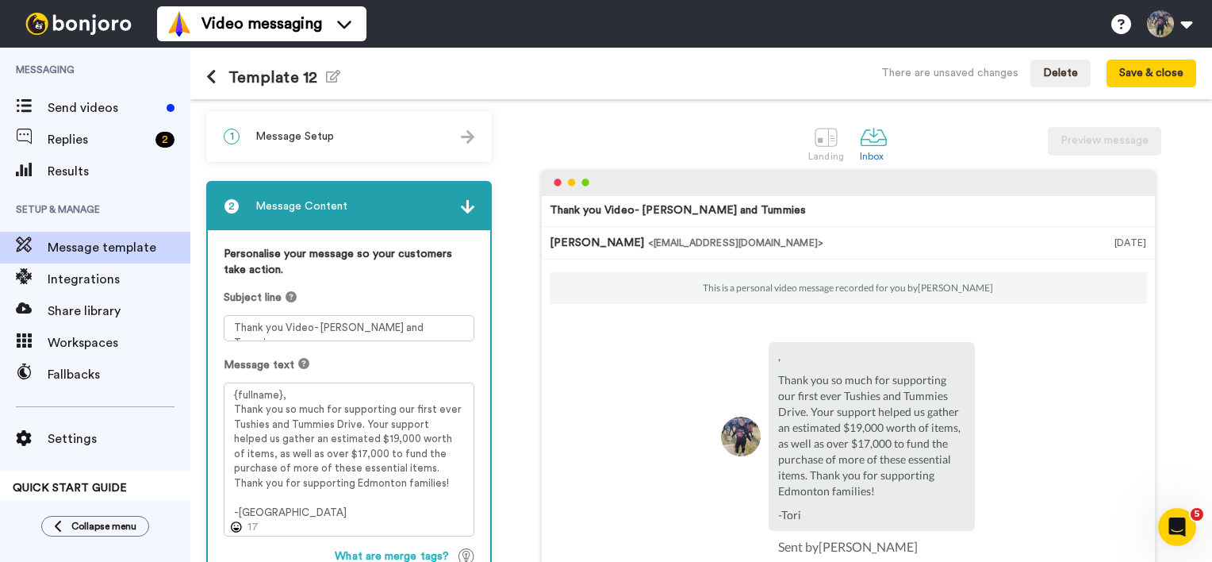
scroll to position [187, 0]
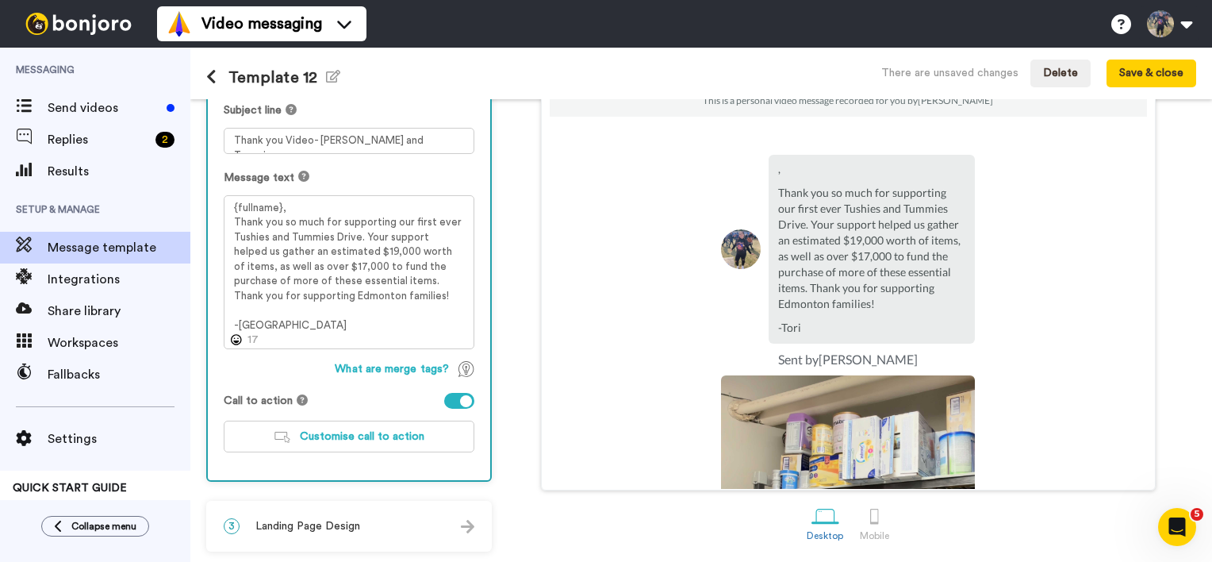
click at [419, 518] on div "3 Landing Page Design" at bounding box center [349, 526] width 282 height 48
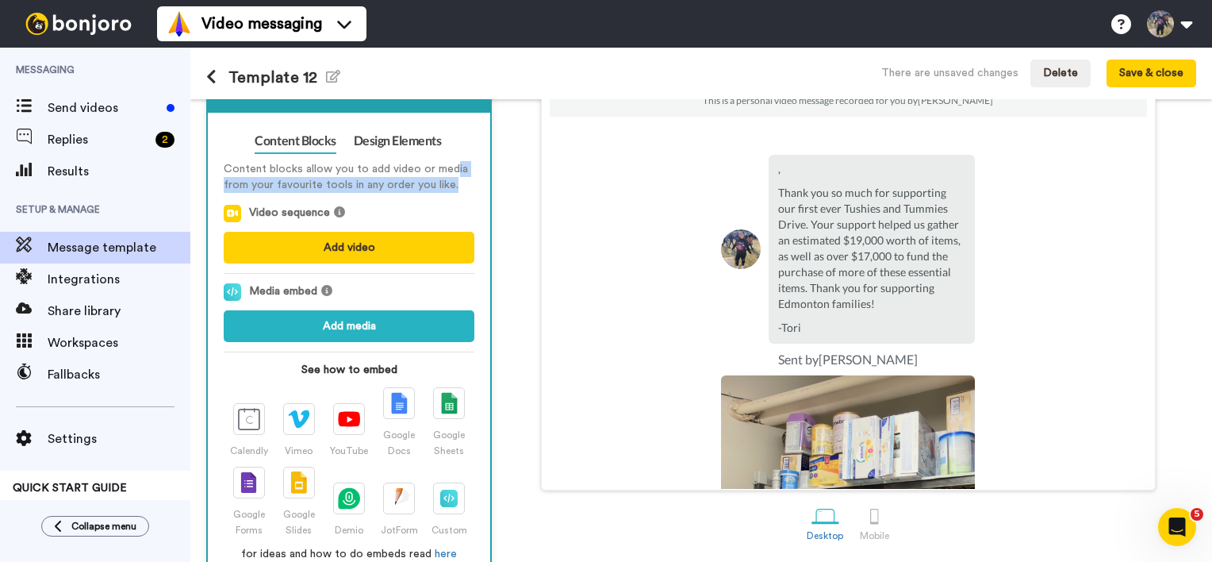
drag, startPoint x: 463, startPoint y: 176, endPoint x: 451, endPoint y: 167, distance: 14.8
click at [451, 167] on p "Content blocks allow you to add video or media from your favourite tools in any…" at bounding box center [349, 177] width 251 height 32
click at [444, 194] on div "Content blocks allow you to add video or media from your favourite tools in any…" at bounding box center [349, 357] width 251 height 409
click at [436, 273] on div "Content blocks allow you to add video or media from your favourite tools in any…" at bounding box center [349, 357] width 251 height 409
click at [486, 278] on div "Content Blocks Design Elements Content blocks allow you to add video or media f…" at bounding box center [349, 349] width 282 height 473
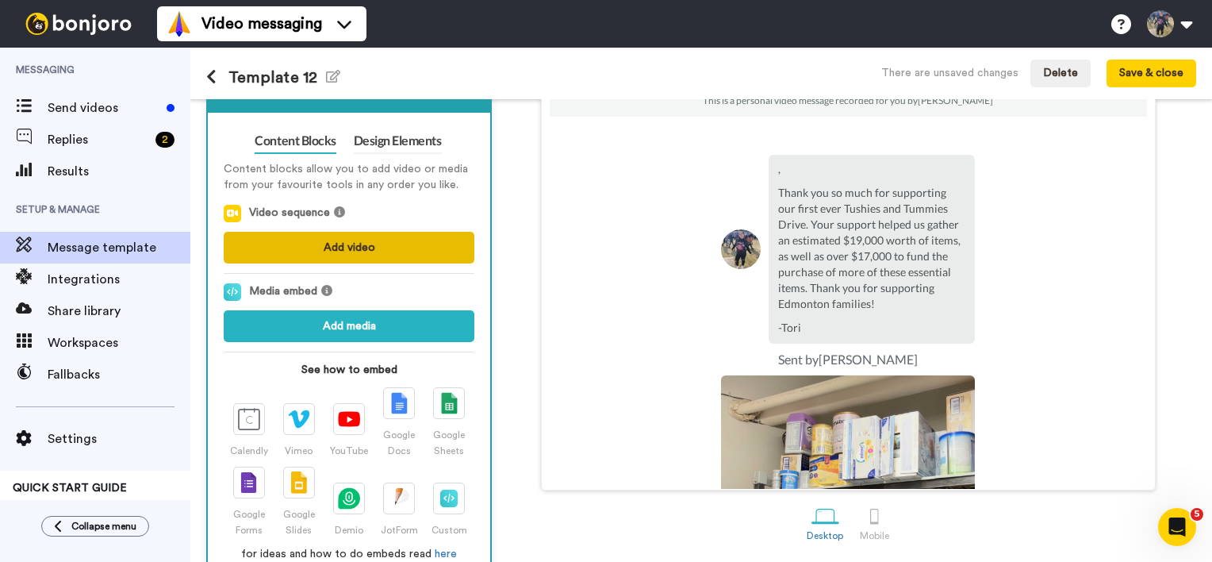
drag, startPoint x: 333, startPoint y: 255, endPoint x: 428, endPoint y: 149, distance: 142.1
click at [428, 149] on div "Content Blocks Design Elements Content blocks allow you to add video or media f…" at bounding box center [349, 345] width 251 height 433
click at [329, 213] on div "Video sequence" at bounding box center [349, 213] width 251 height 17
click at [336, 212] on icon at bounding box center [339, 211] width 11 height 11
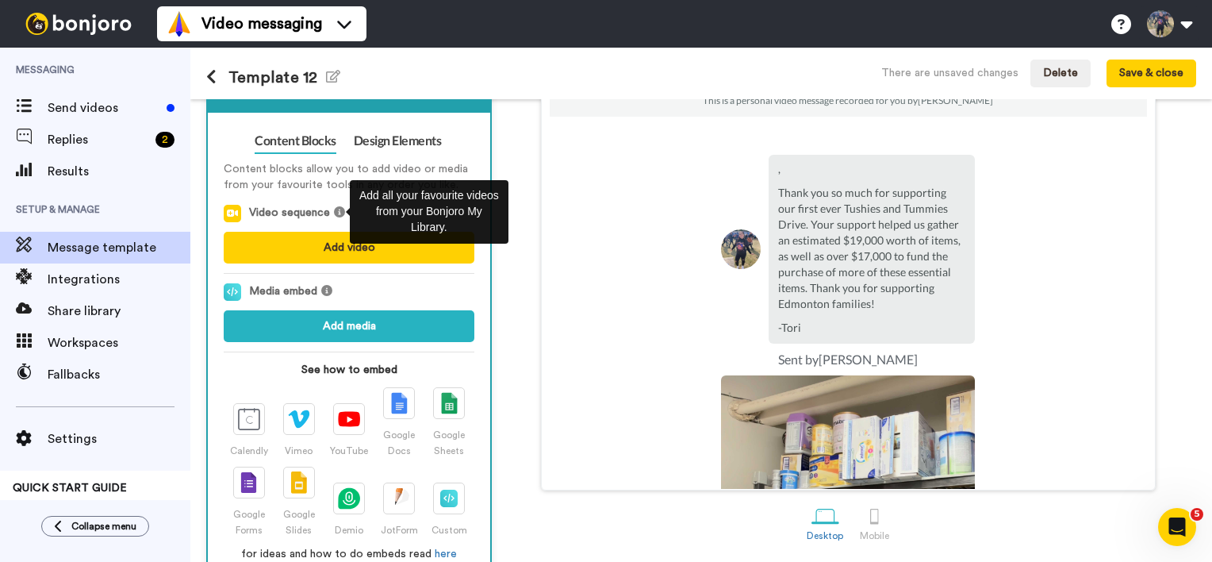
click at [339, 206] on icon at bounding box center [339, 211] width 11 height 11
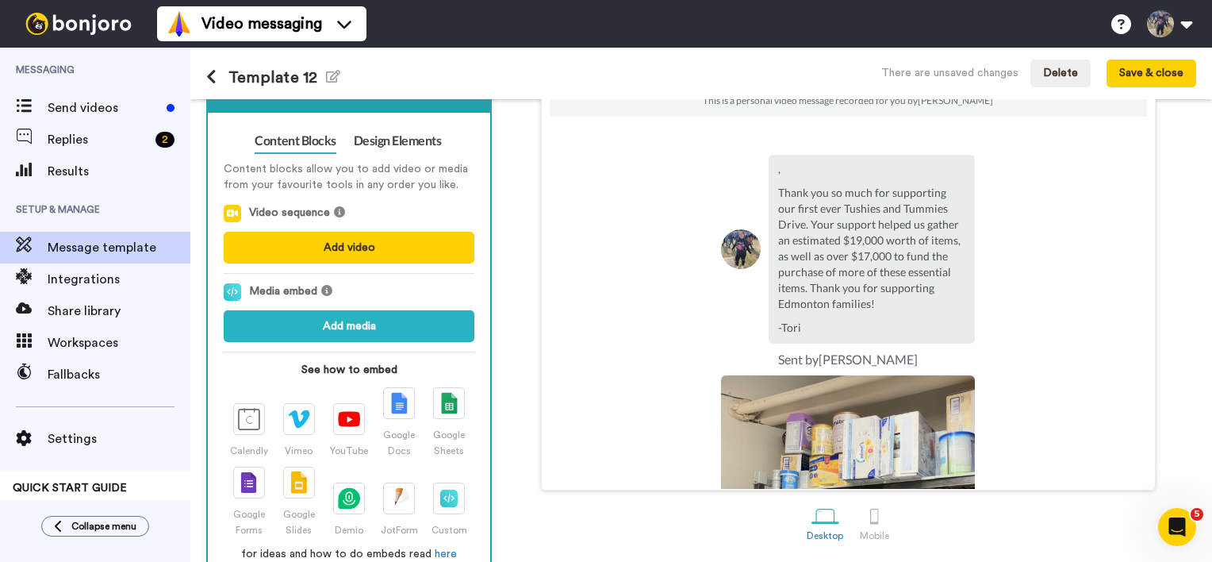
click at [308, 182] on p "Content blocks allow you to add video or media from your favourite tools in any…" at bounding box center [349, 177] width 251 height 32
click at [338, 213] on icon at bounding box center [339, 211] width 11 height 11
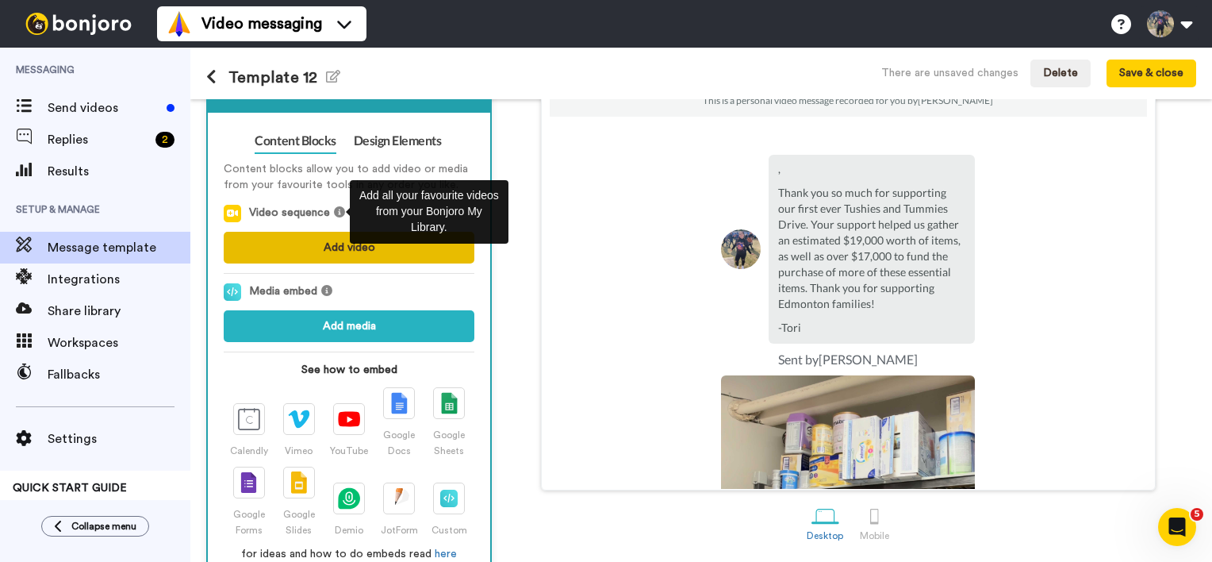
click at [336, 238] on button "Add video" at bounding box center [349, 248] width 251 height 32
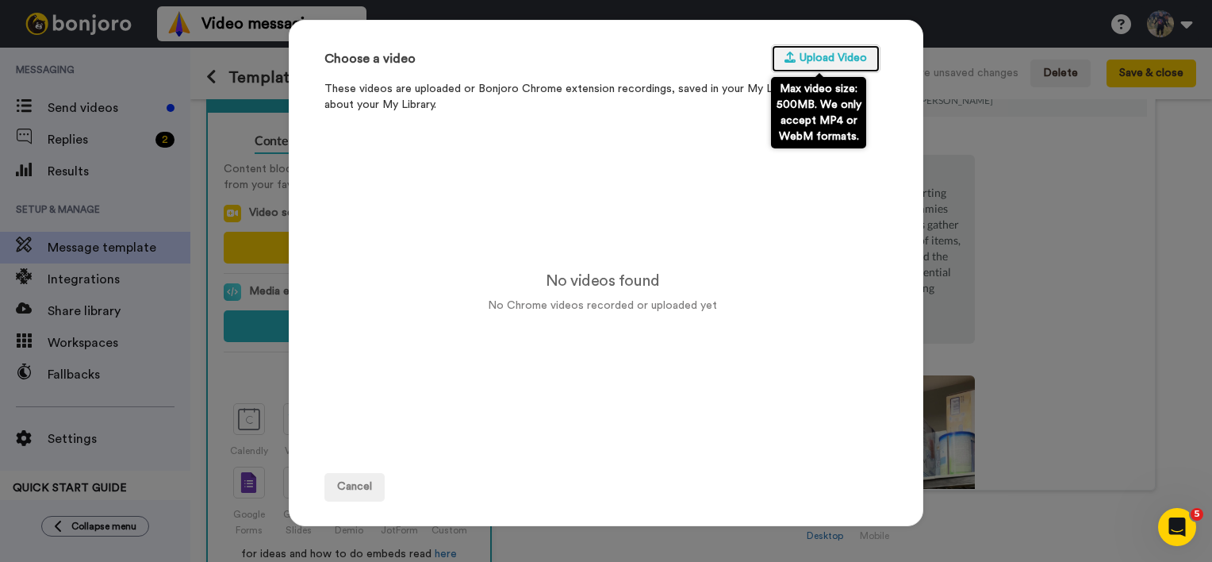
click at [804, 60] on button "Upload Video" at bounding box center [825, 58] width 109 height 29
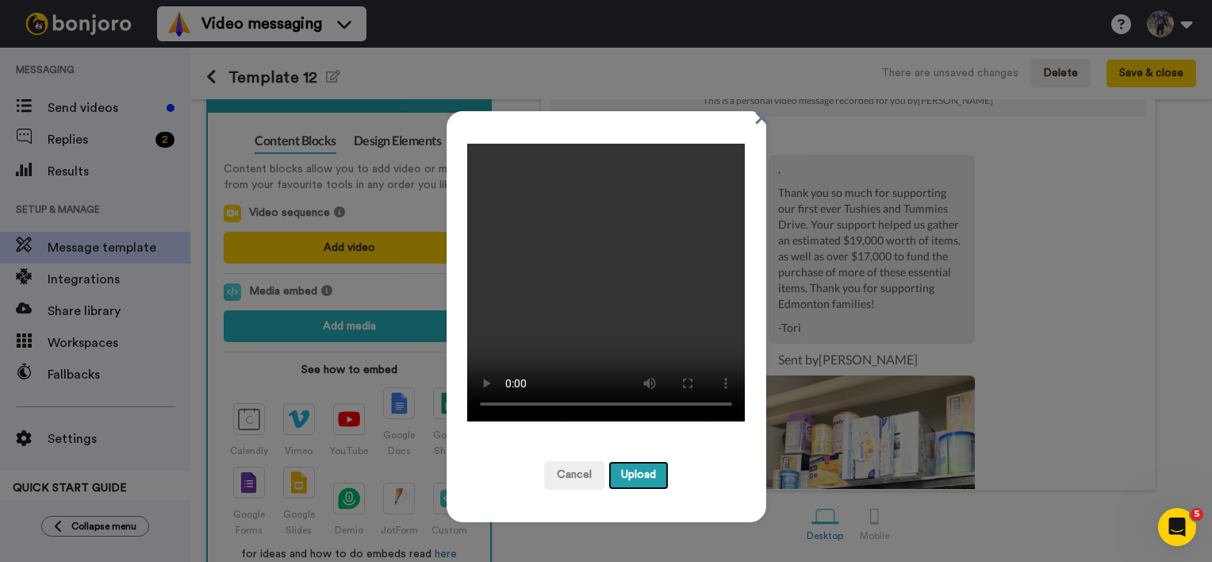
click at [639, 466] on button "Upload" at bounding box center [639, 475] width 60 height 29
click at [633, 480] on button "Upload" at bounding box center [639, 475] width 60 height 29
click at [620, 311] on video at bounding box center [606, 283] width 278 height 278
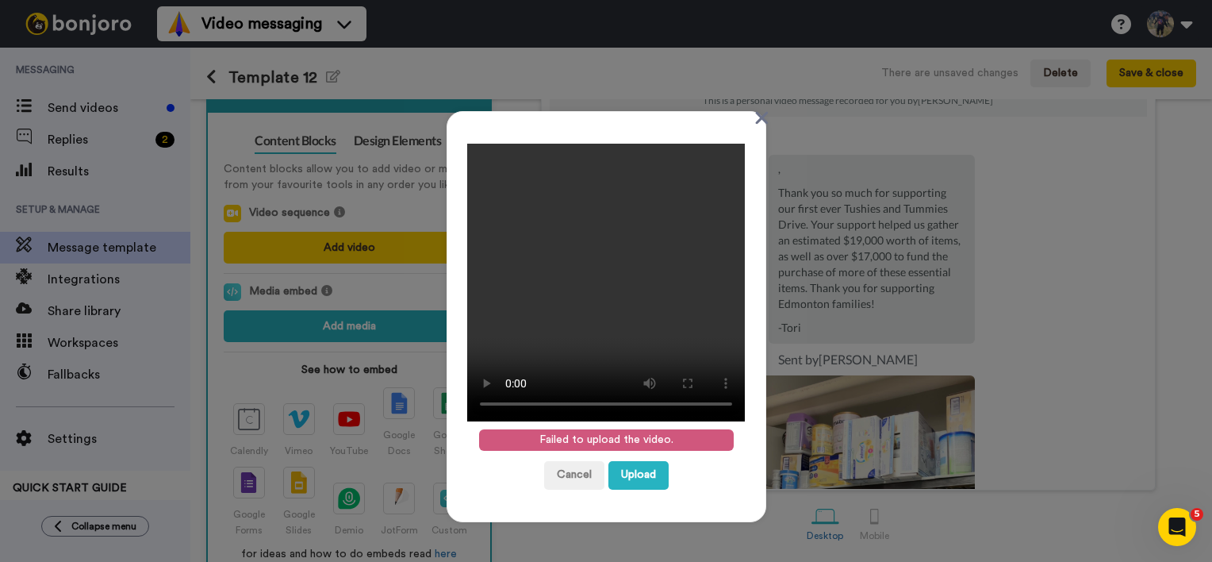
click at [755, 120] on icon at bounding box center [761, 118] width 13 height 13
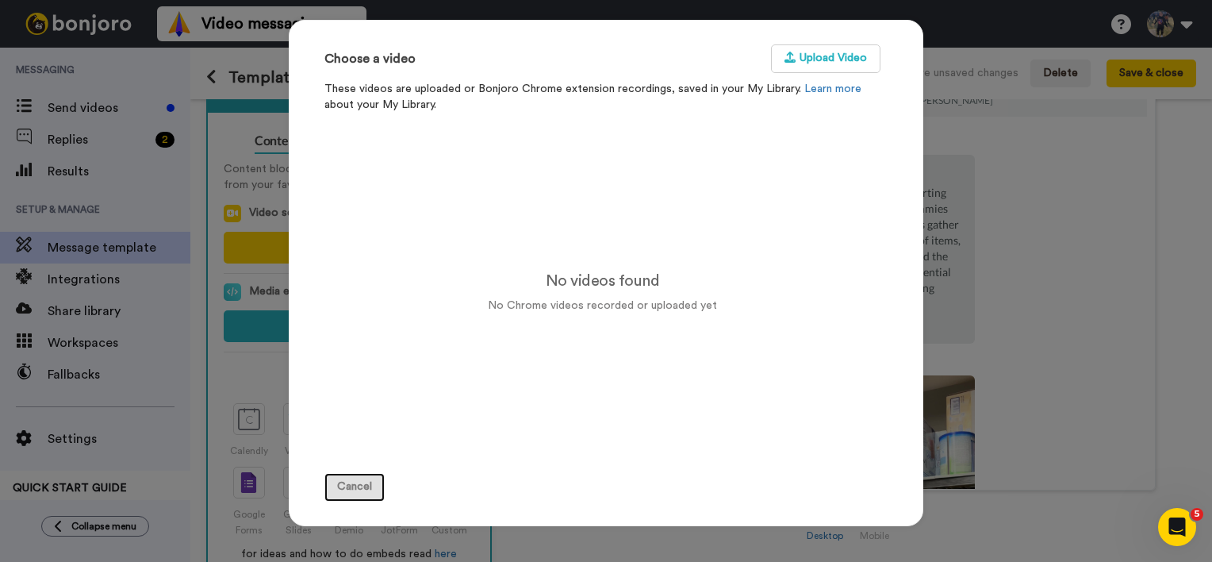
click at [367, 496] on button "Cancel" at bounding box center [354, 487] width 60 height 29
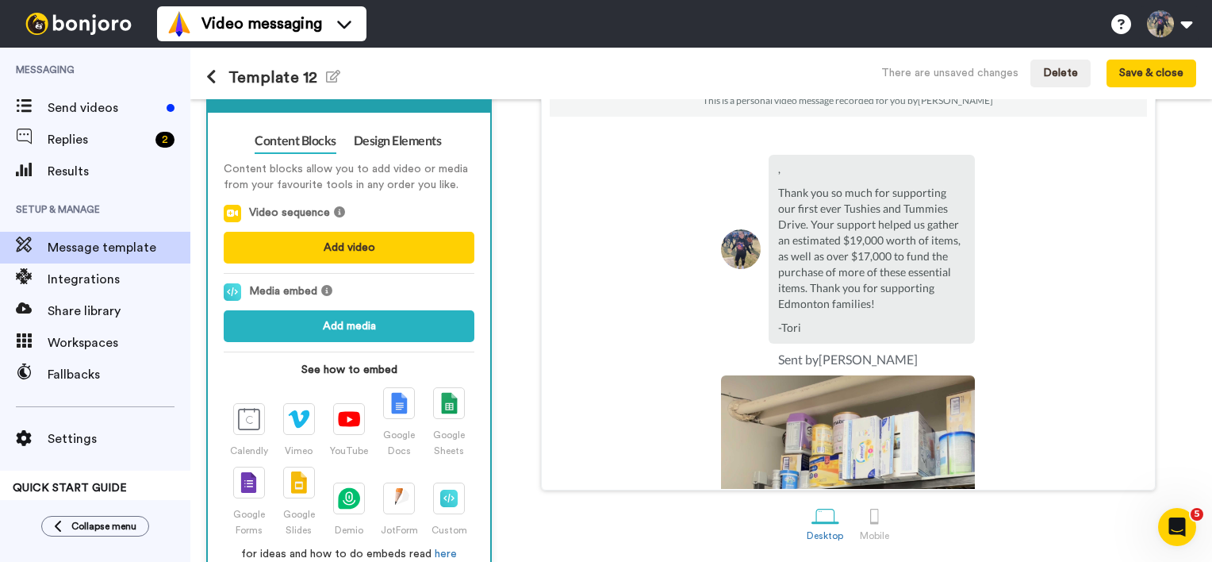
click at [495, 321] on div "1 Message Setup From tweir@bissellcentre.org Add your company logo Bissell - Fu…" at bounding box center [353, 255] width 294 height 662
click at [483, 385] on div "Content Blocks Design Elements Content blocks allow you to add video or media f…" at bounding box center [349, 349] width 282 height 473
click at [516, 470] on div "Thank you Video- Tushies and Tummies Tori Weir <senderfrom@email.com> Sep 9, 20…" at bounding box center [848, 237] width 697 height 508
click at [409, 124] on div "Content Blocks Design Elements Content blocks allow you to add video or media f…" at bounding box center [349, 349] width 282 height 473
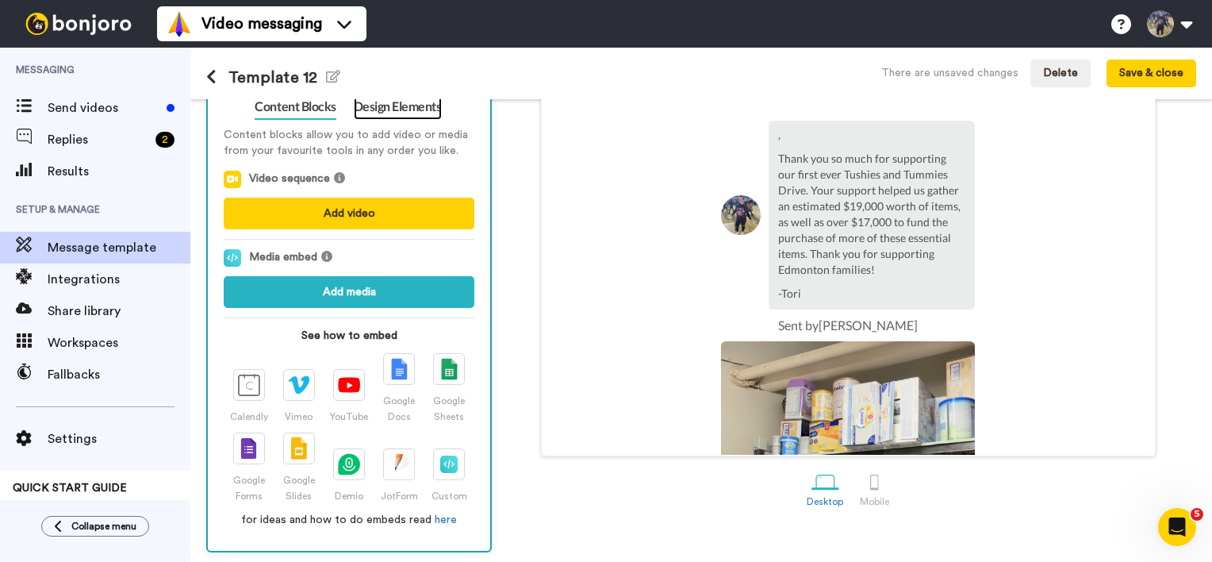
click at [394, 102] on link "Design Elements" at bounding box center [398, 106] width 88 height 25
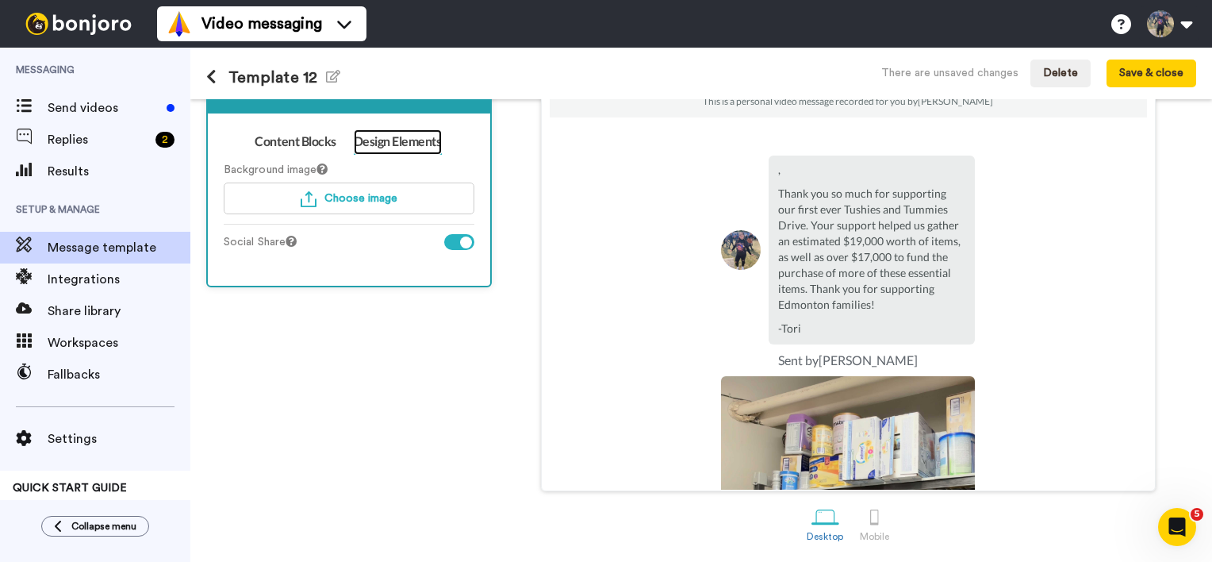
scroll to position [146, 0]
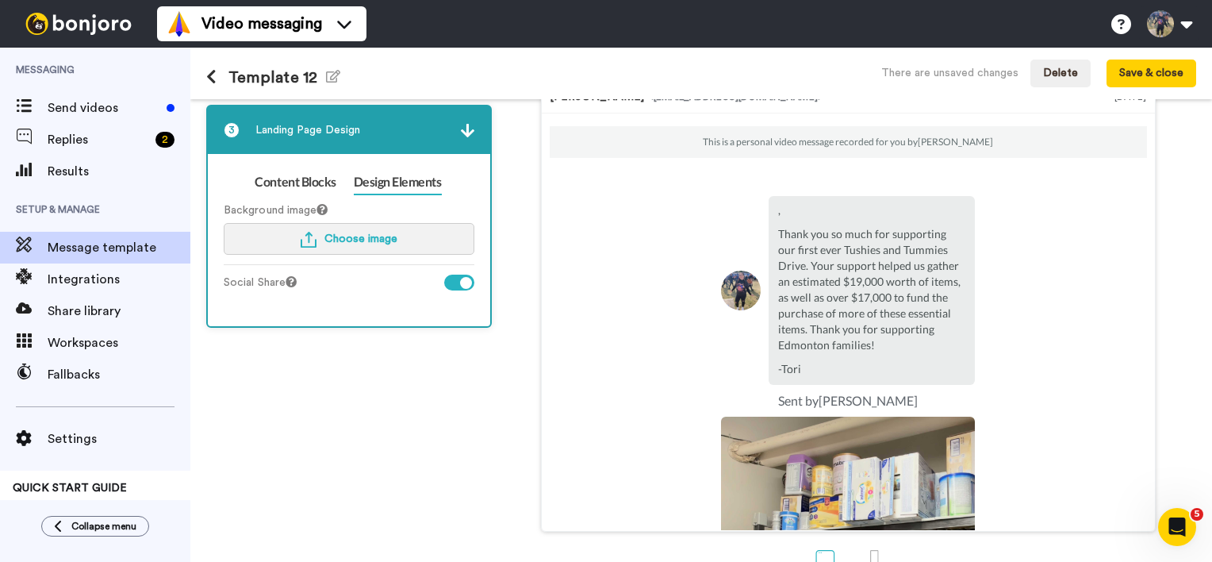
click at [359, 228] on button "Choose image" at bounding box center [349, 239] width 251 height 32
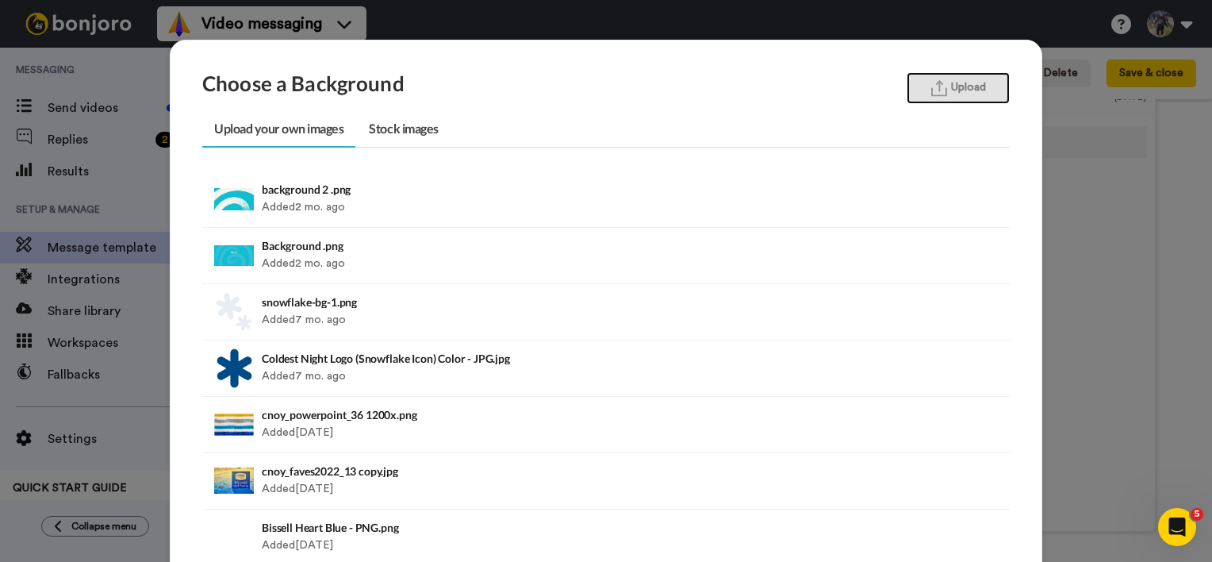
click at [979, 89] on button "Upload" at bounding box center [958, 88] width 103 height 32
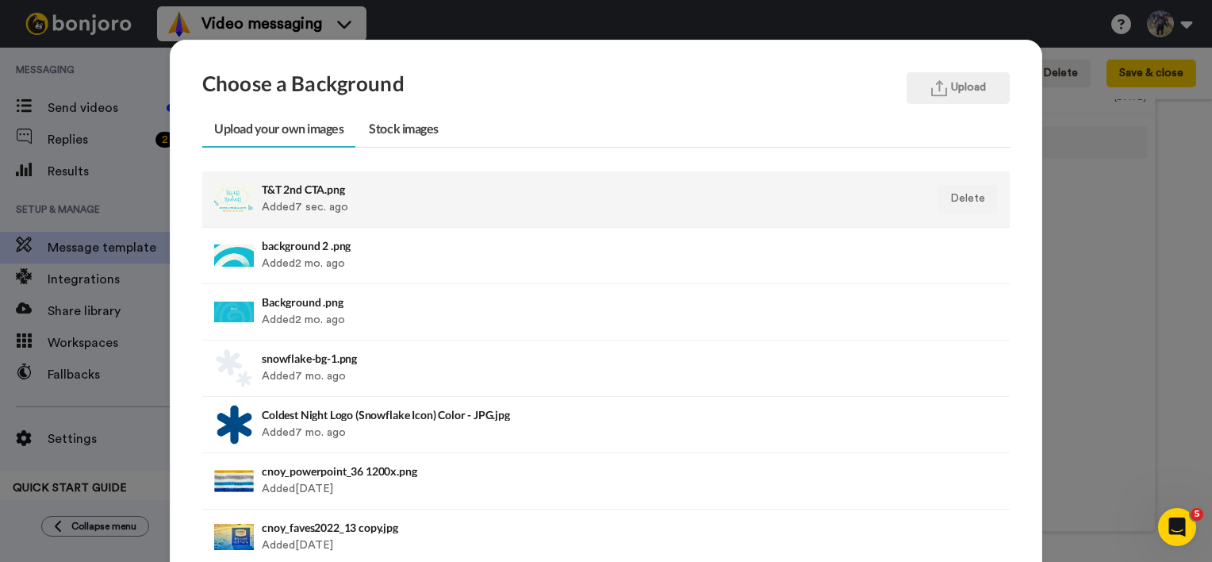
click at [265, 197] on div "T&T 2nd CTA.png Added 7 sec. ago" at bounding box center [528, 199] width 533 height 40
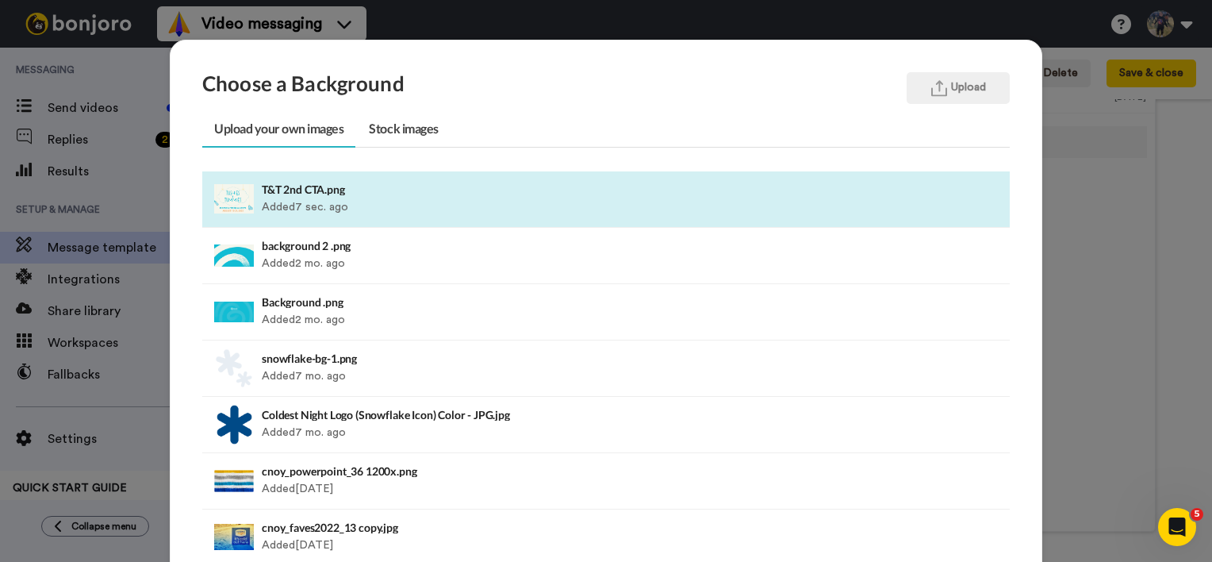
click at [1110, 214] on div "Choose a Background Upload Upload your own images Stock images T&T 2nd CTA.png …" at bounding box center [606, 281] width 1212 height 562
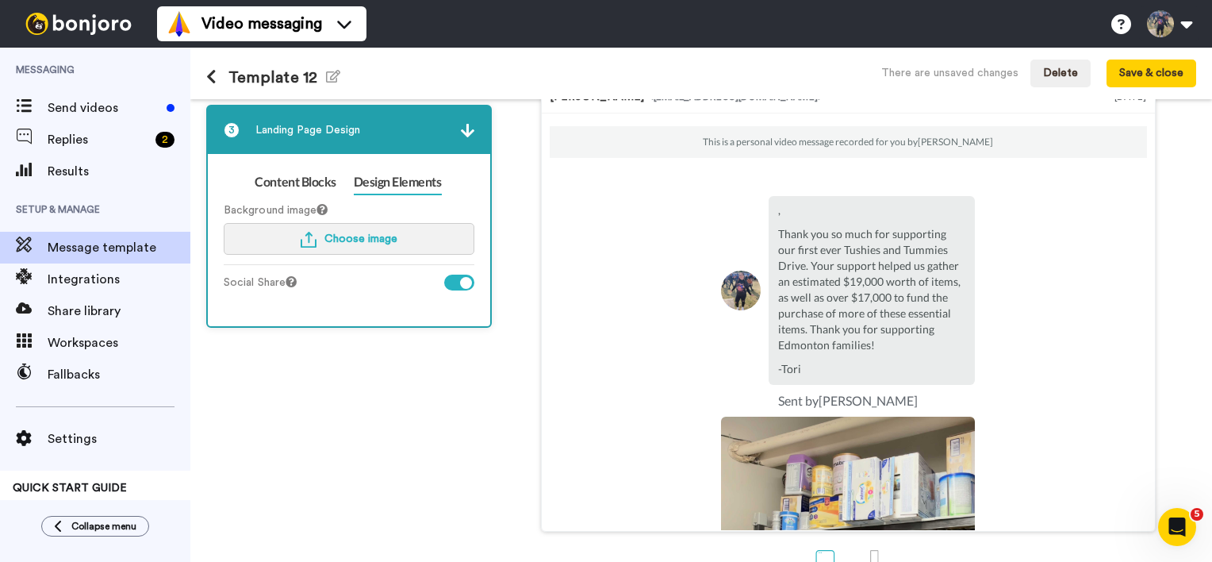
click at [349, 229] on button "Choose image" at bounding box center [349, 239] width 251 height 32
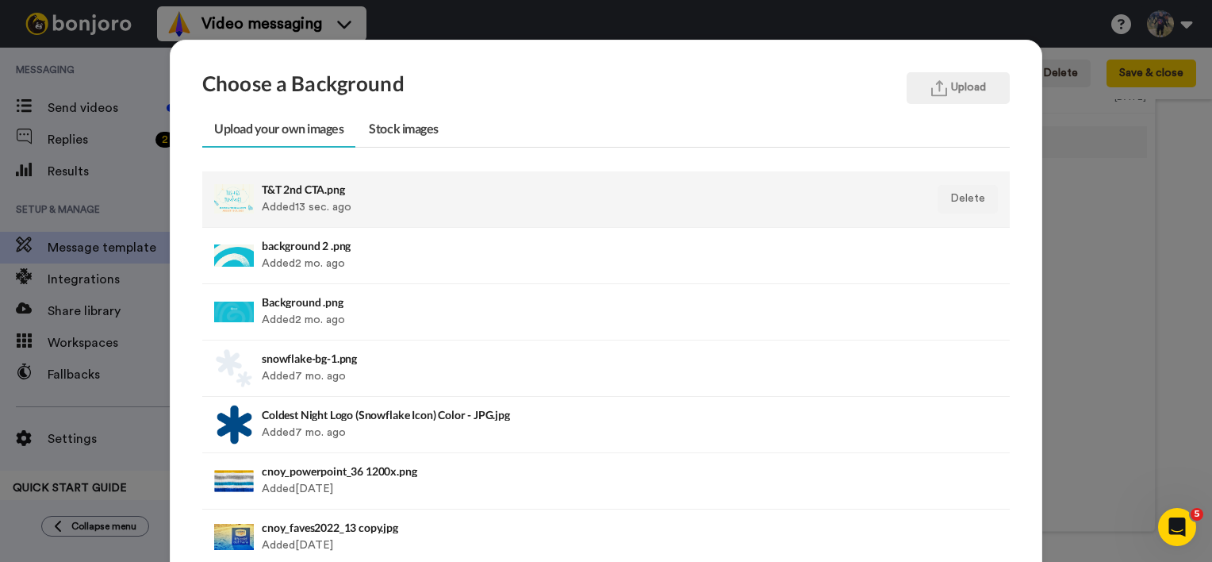
click at [278, 201] on div "T&T 2nd CTA.png Added 13 sec. ago" at bounding box center [528, 199] width 533 height 40
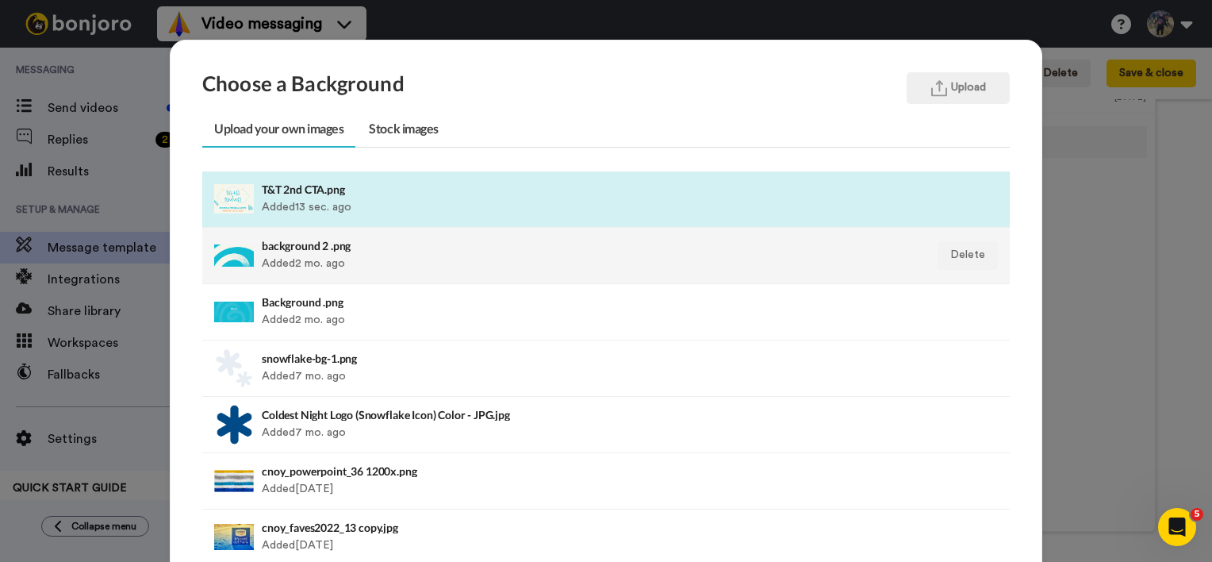
click at [996, 263] on li "background 2 .png Added 2 mo. ago Delete" at bounding box center [606, 256] width 808 height 56
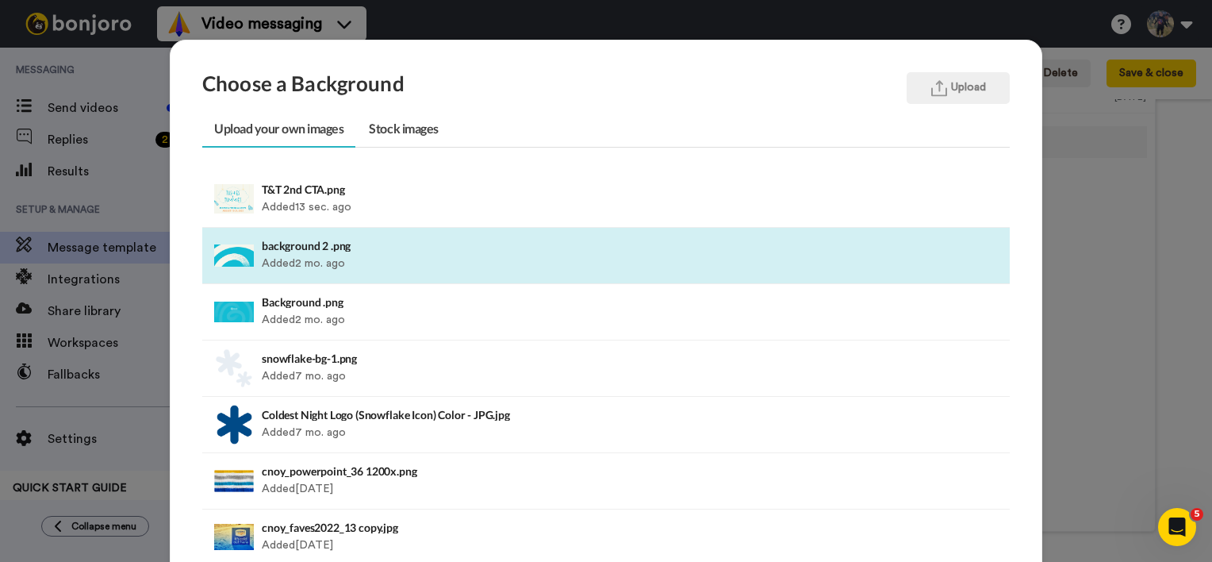
scroll to position [188, 0]
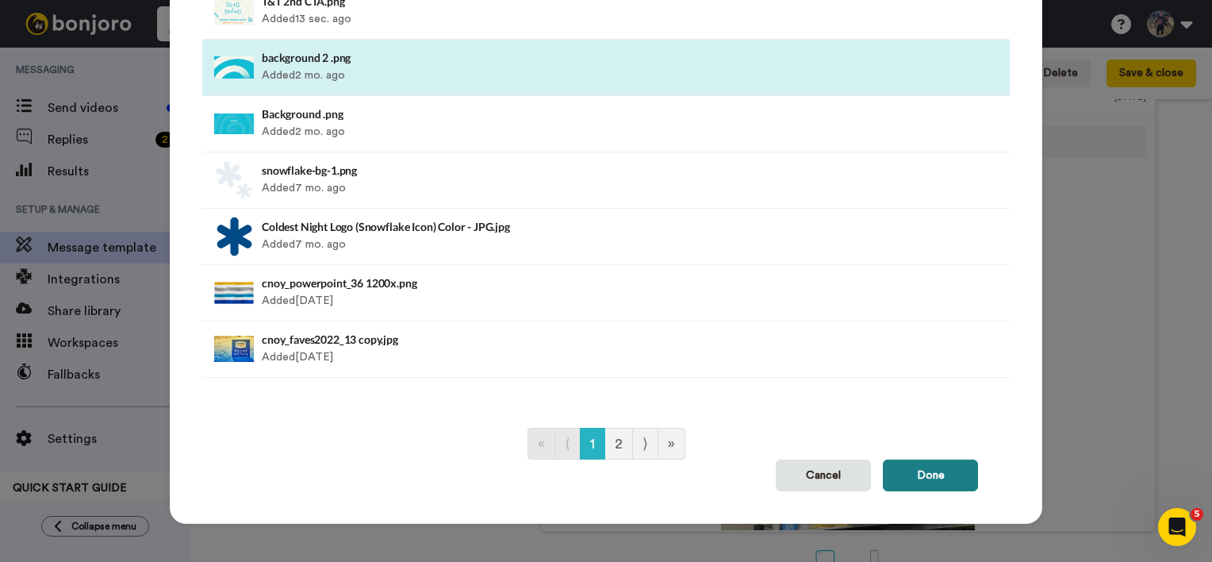
click at [936, 476] on button "Done" at bounding box center [930, 475] width 95 height 32
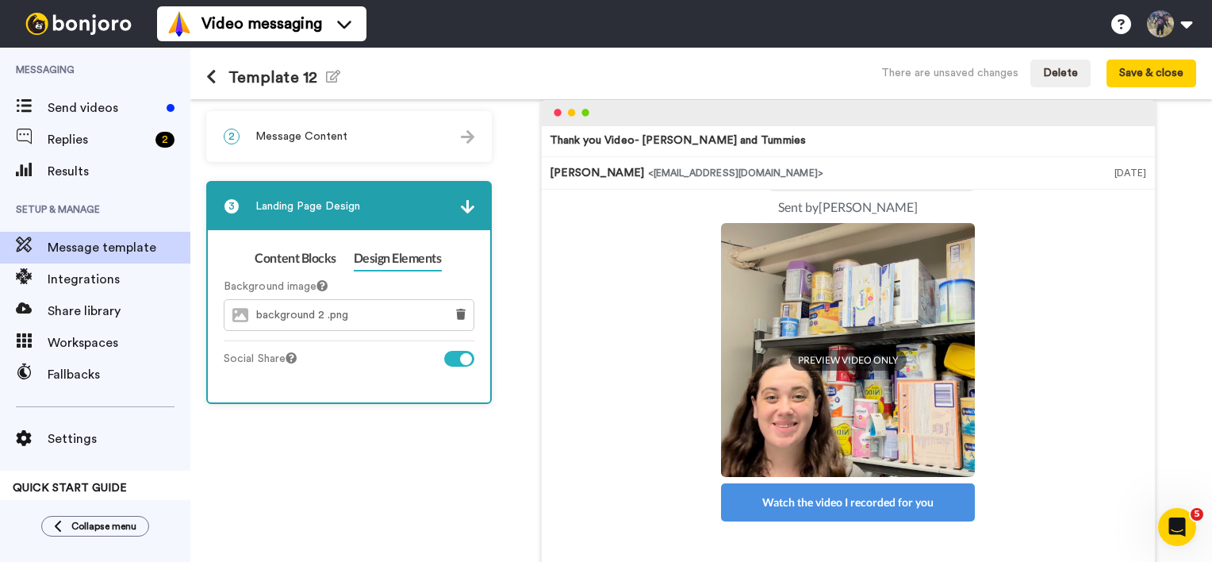
scroll to position [0, 0]
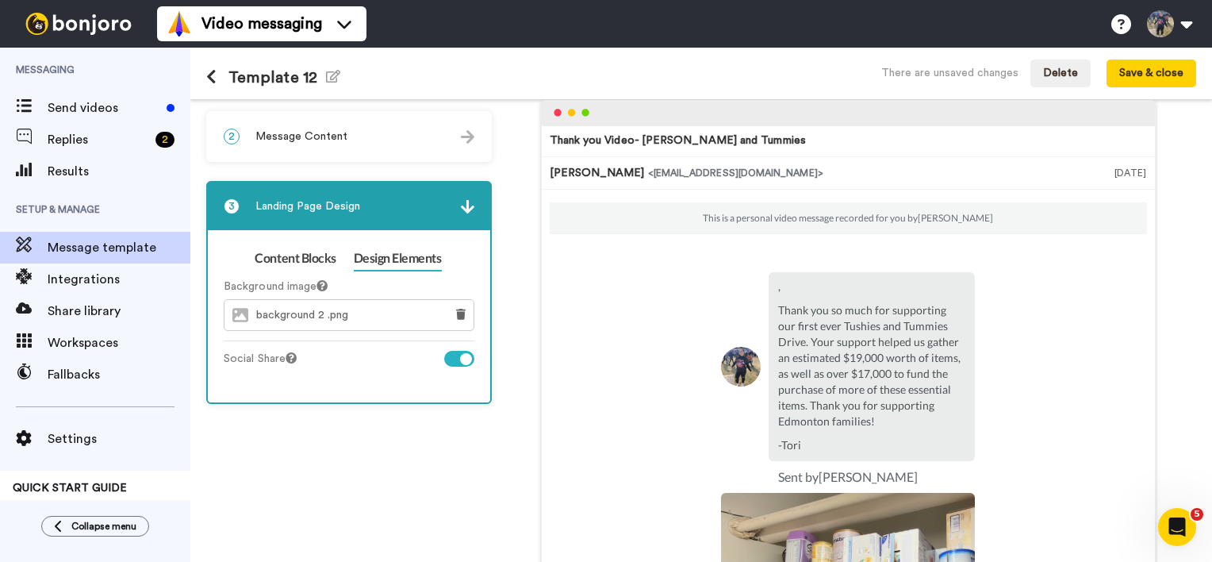
click at [346, 427] on div "1 Message Setup From tweir@bissellcentre.org Add your company logo Bissell - Fu…" at bounding box center [353, 353] width 294 height 625
click at [320, 260] on link "Content Blocks" at bounding box center [295, 258] width 81 height 25
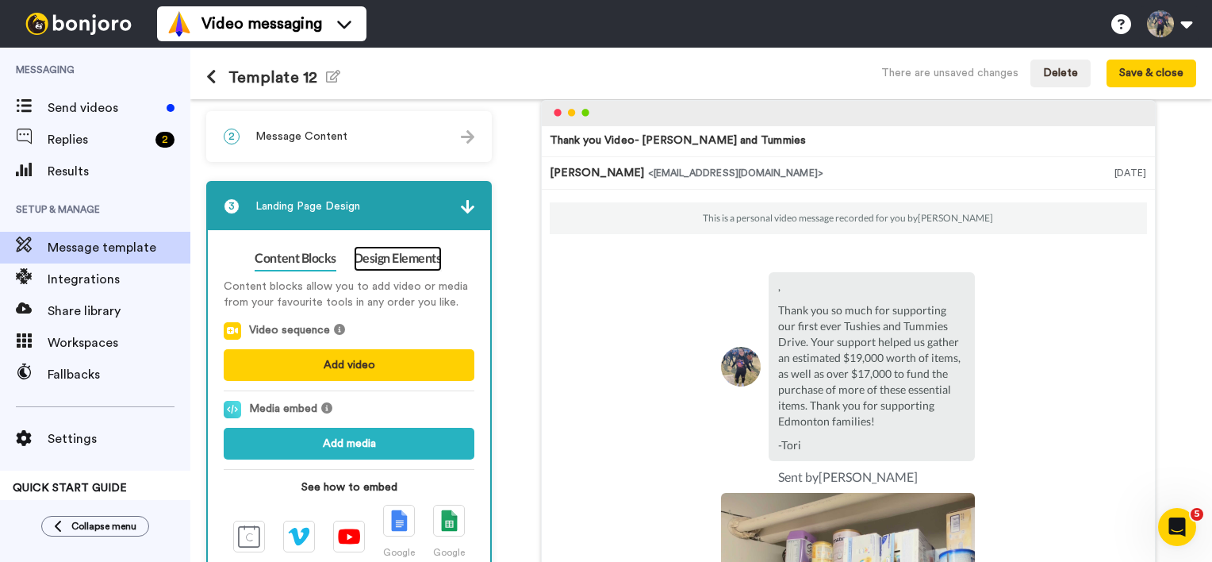
click at [406, 251] on link "Design Elements" at bounding box center [398, 258] width 88 height 25
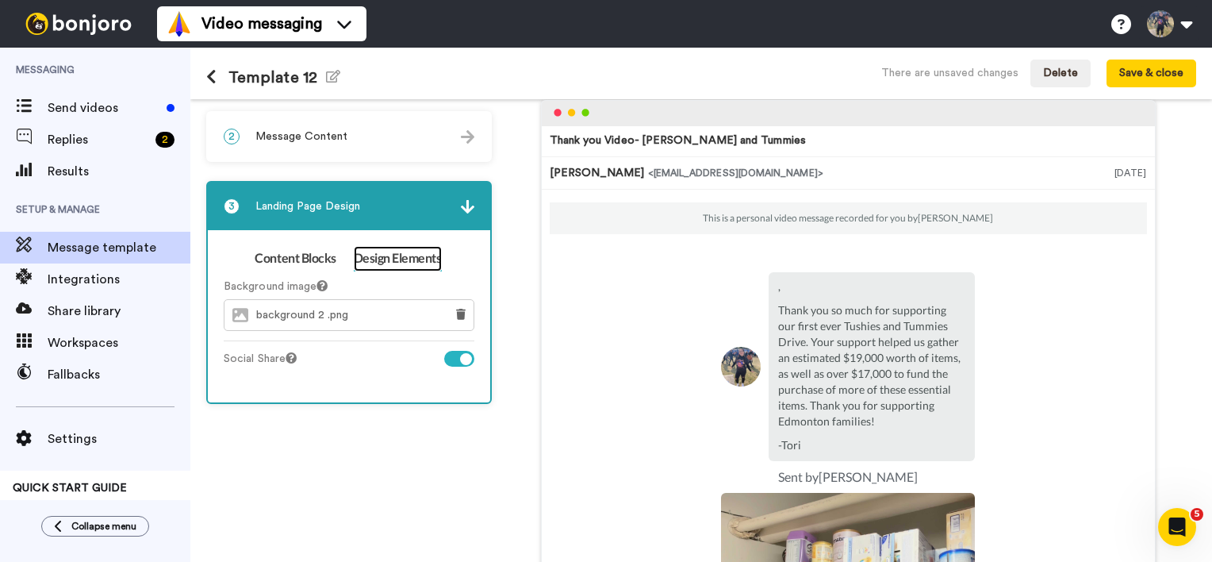
scroll to position [187, 0]
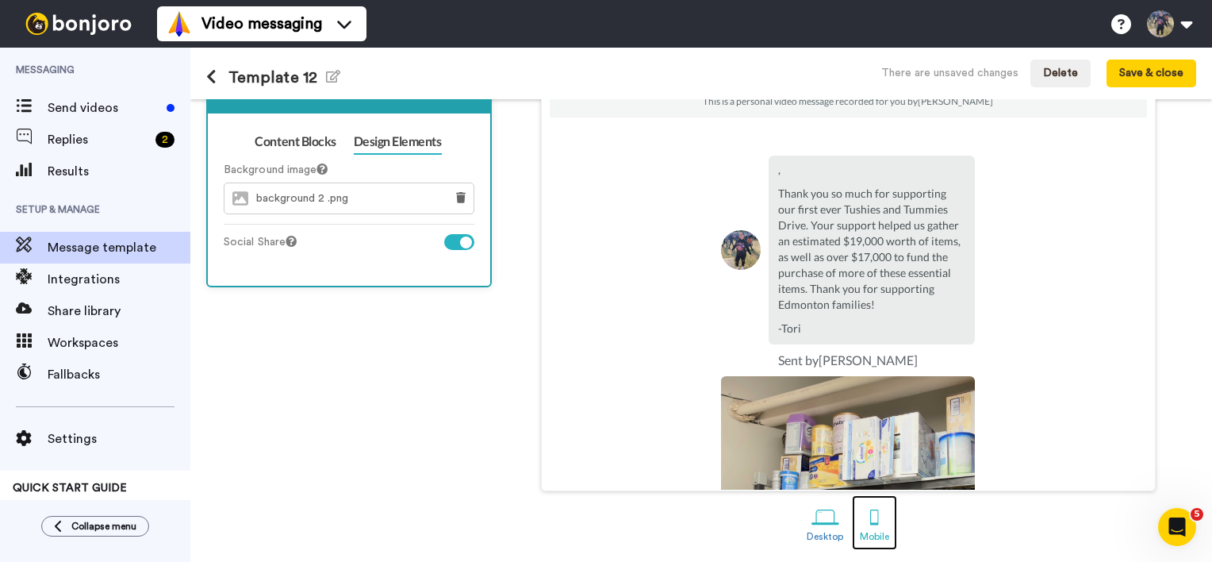
click at [872, 516] on div at bounding box center [875, 517] width 28 height 28
click at [877, 518] on div at bounding box center [875, 517] width 28 height 28
click at [861, 511] on div at bounding box center [875, 517] width 28 height 28
click at [829, 524] on div at bounding box center [826, 517] width 28 height 28
click at [865, 520] on div at bounding box center [875, 517] width 28 height 28
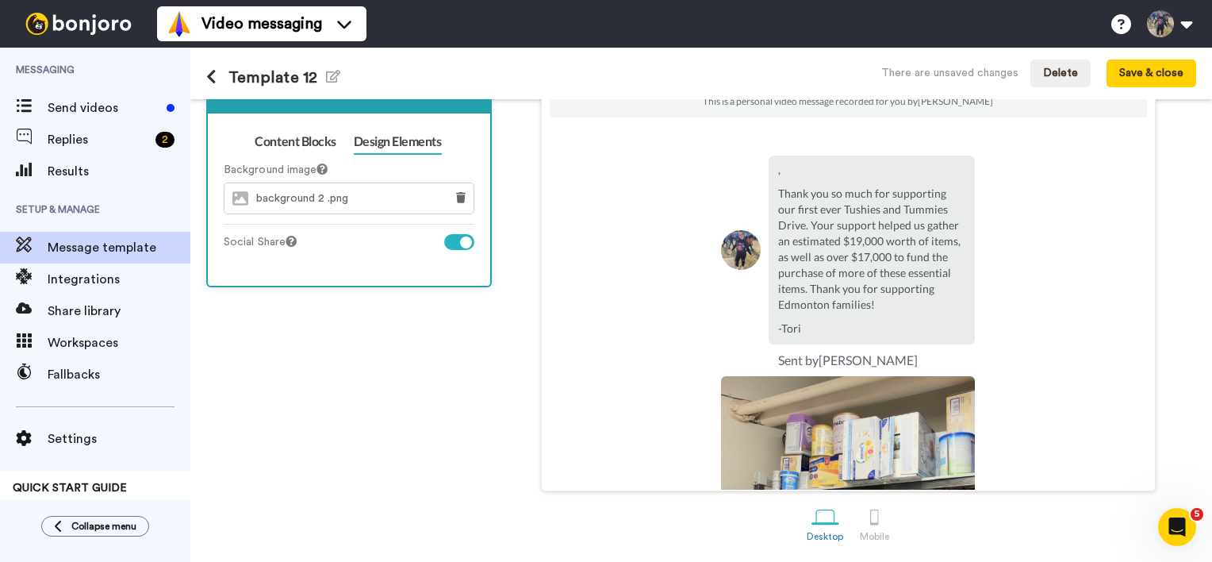
click at [345, 192] on span "background 2 .png" at bounding box center [306, 198] width 100 height 13
click at [473, 197] on button at bounding box center [460, 198] width 25 height 30
click at [387, 194] on span "Choose image" at bounding box center [360, 198] width 73 height 11
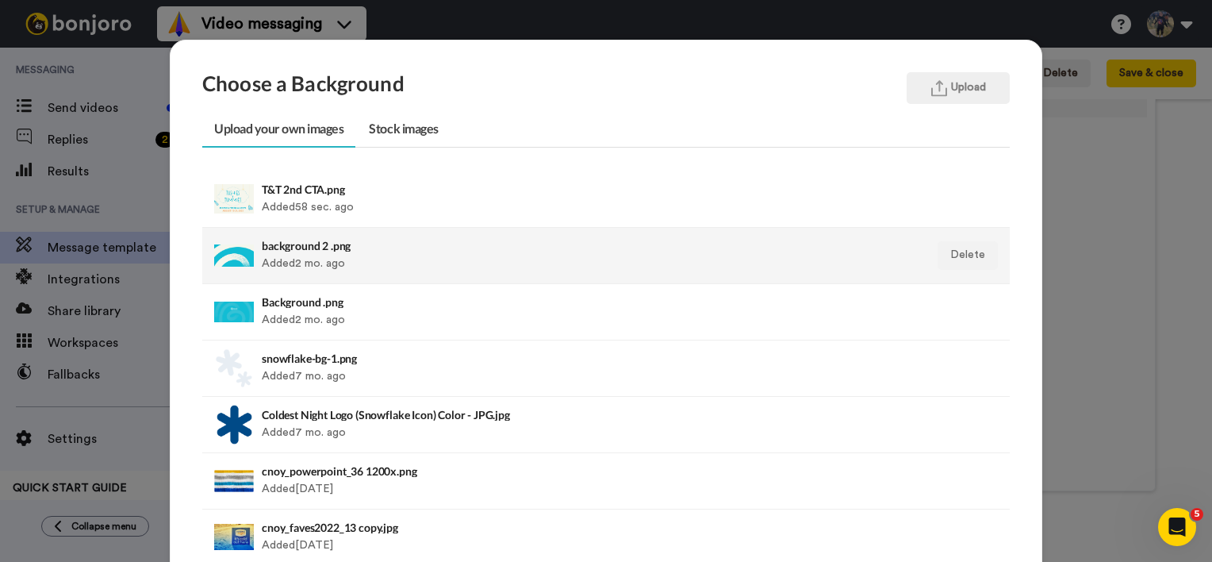
click at [343, 270] on div "background 2 .png Added 2 mo. ago" at bounding box center [528, 256] width 533 height 40
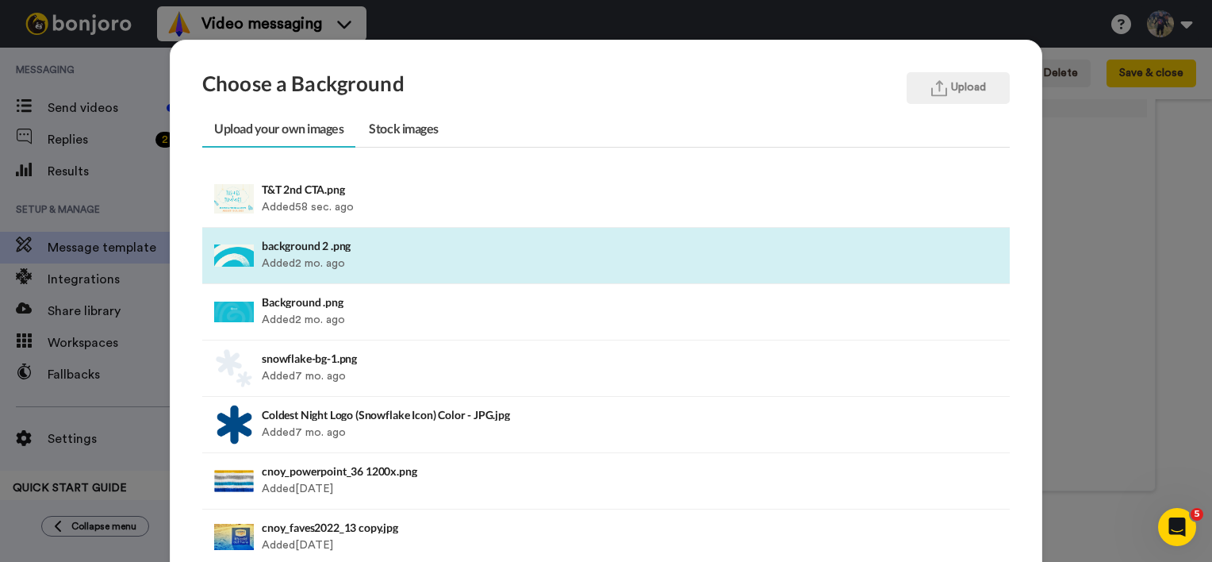
scroll to position [188, 0]
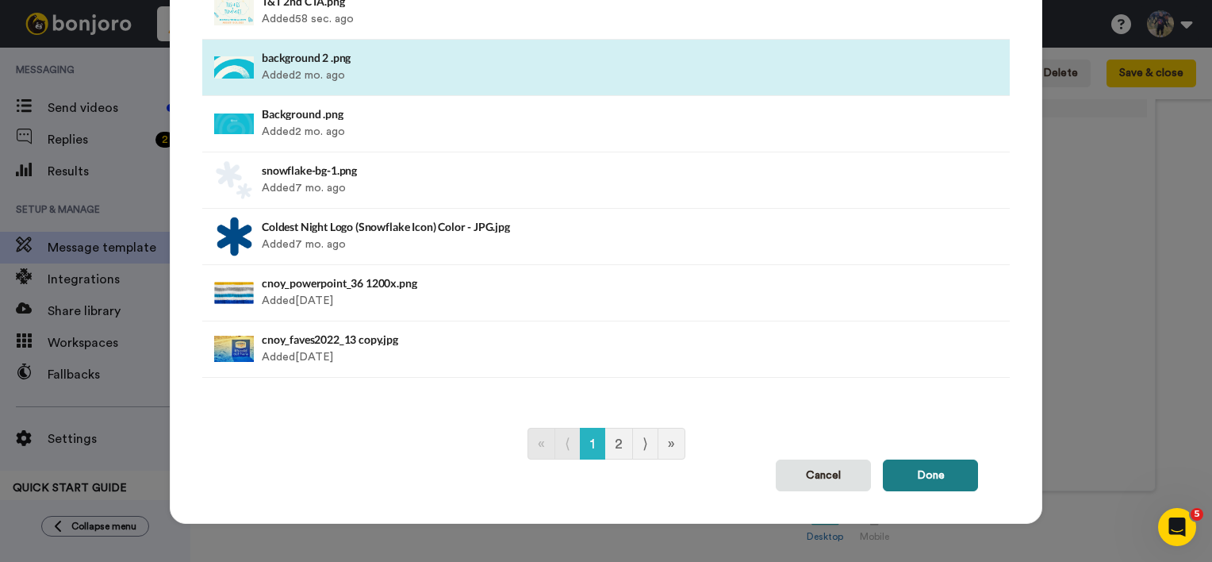
click at [927, 472] on button "Done" at bounding box center [930, 475] width 95 height 32
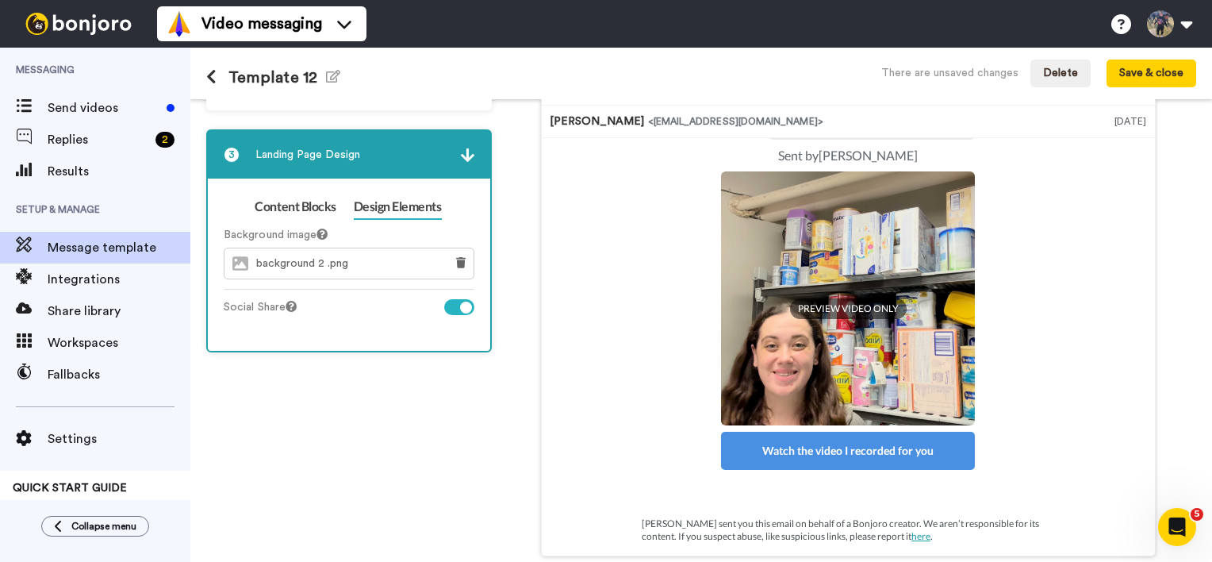
scroll to position [0, 0]
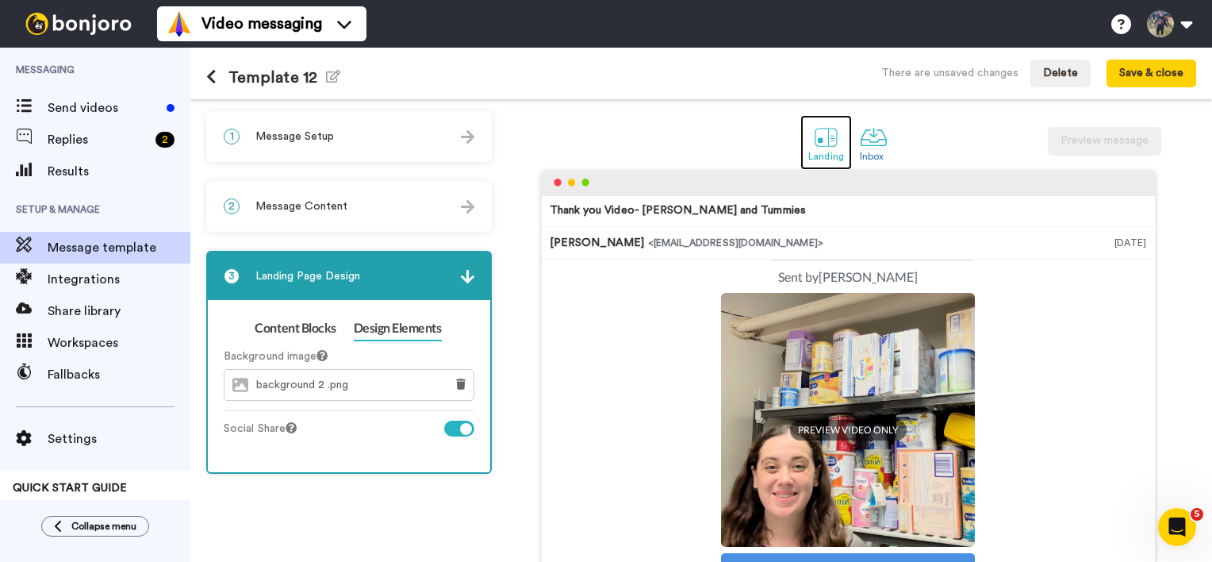
click at [812, 143] on div at bounding box center [826, 137] width 28 height 28
click at [1142, 79] on button "Save & close" at bounding box center [1152, 74] width 90 height 29
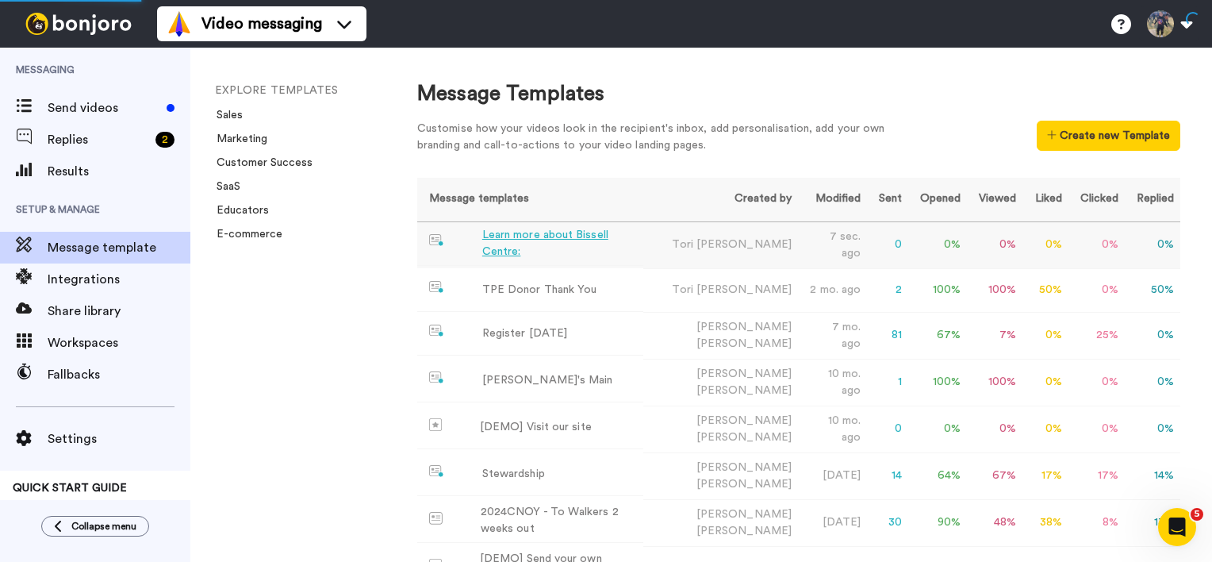
click at [668, 255] on td "Tori Weir" at bounding box center [720, 244] width 155 height 47
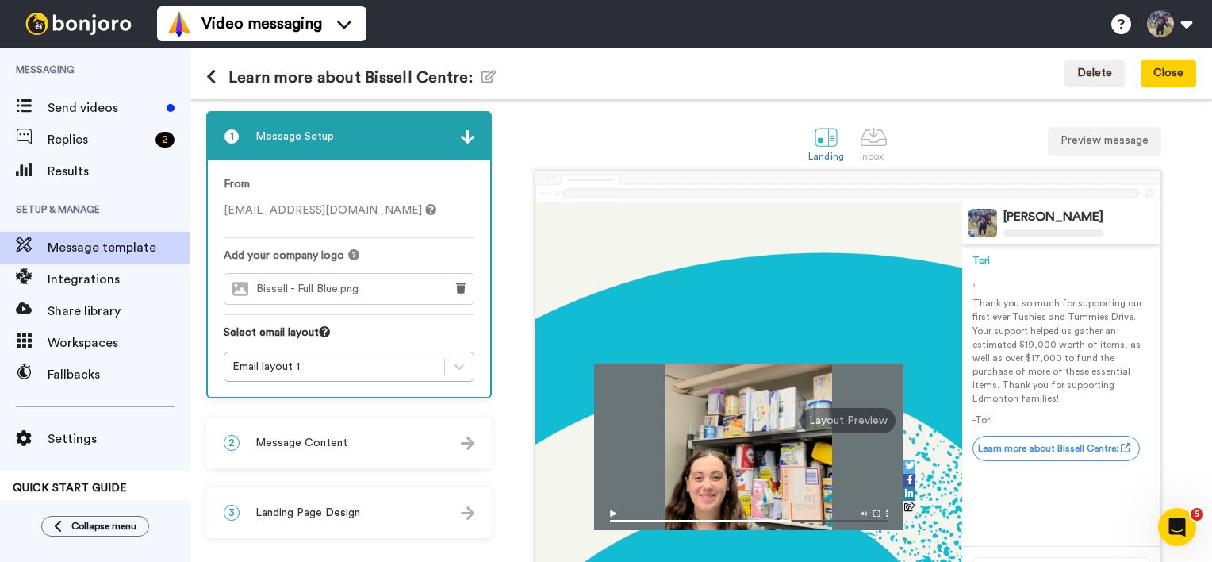
click at [382, 506] on div "3 Landing Page Design" at bounding box center [349, 513] width 282 height 48
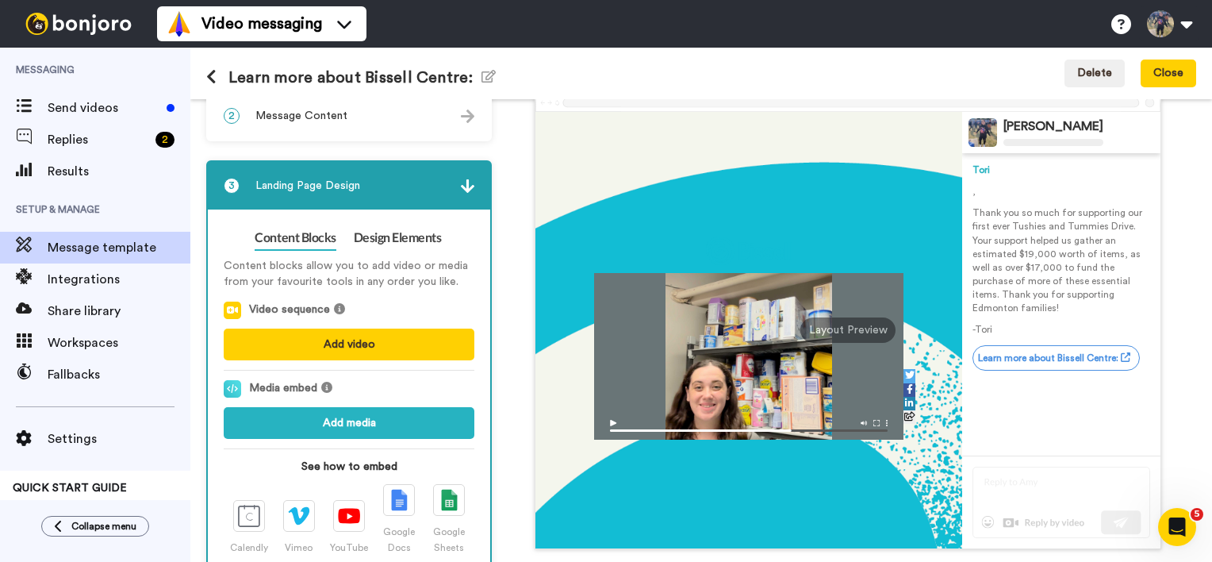
scroll to position [70, 0]
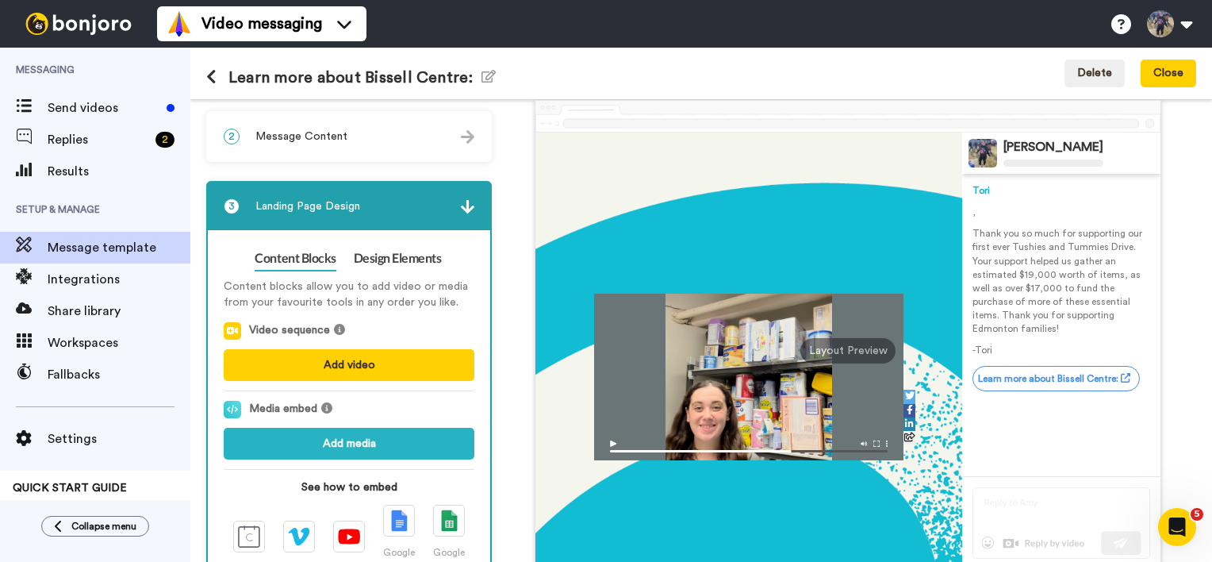
click at [845, 347] on div "Layout Preview" at bounding box center [848, 350] width 95 height 25
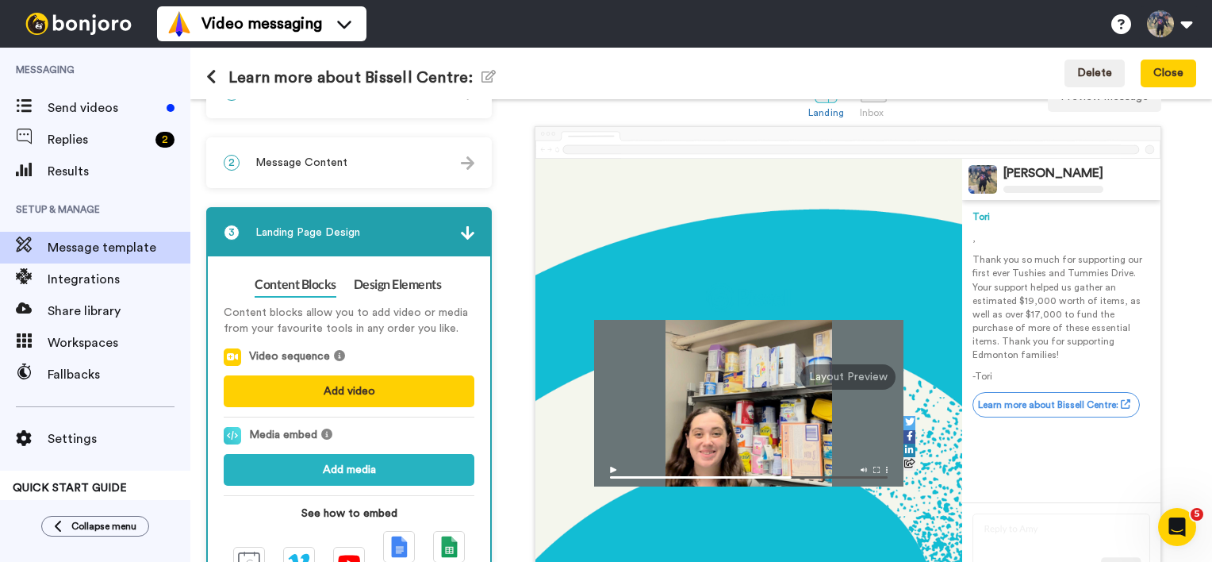
scroll to position [0, 0]
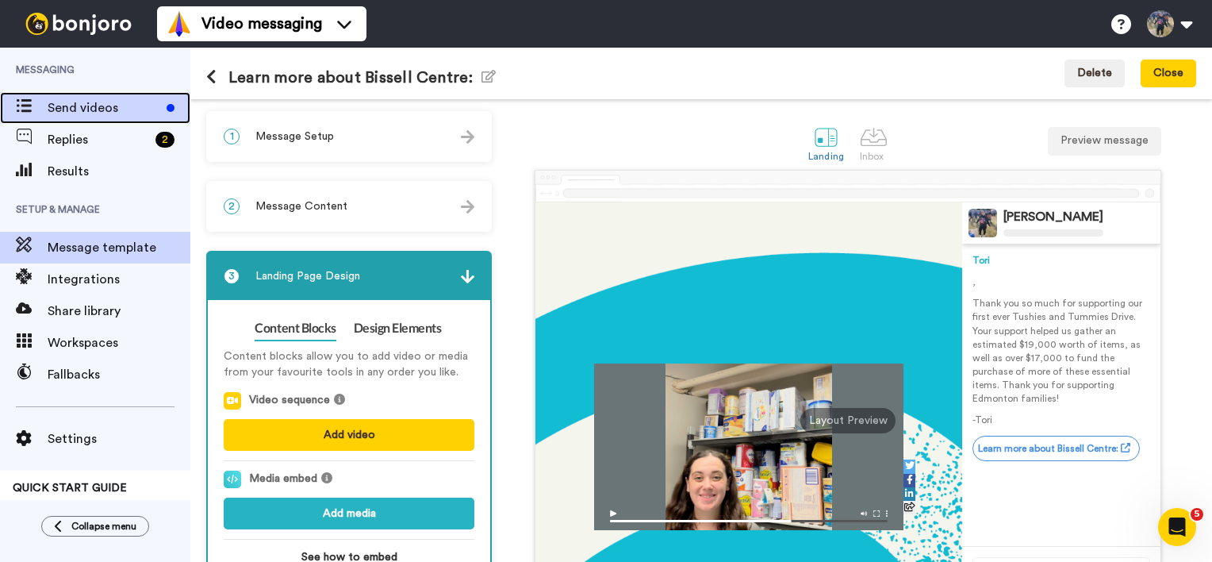
click at [73, 111] on span "Send videos" at bounding box center [104, 107] width 113 height 19
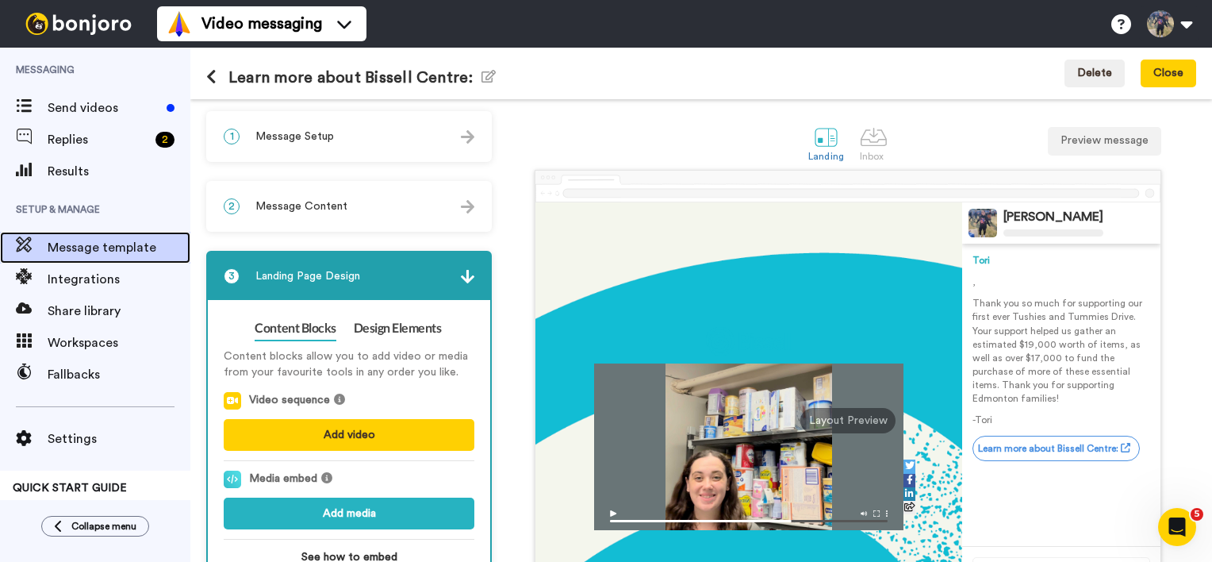
click at [81, 256] on span "Message template" at bounding box center [119, 247] width 143 height 19
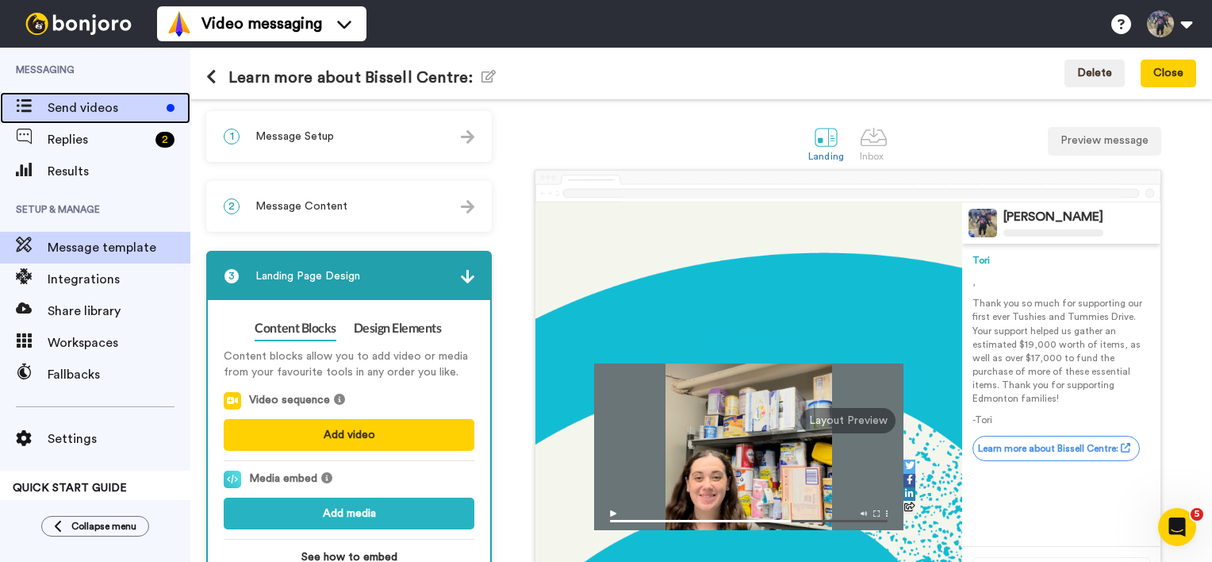
click at [112, 117] on div "Send videos" at bounding box center [95, 108] width 190 height 32
click at [114, 109] on span "Send videos" at bounding box center [104, 107] width 113 height 19
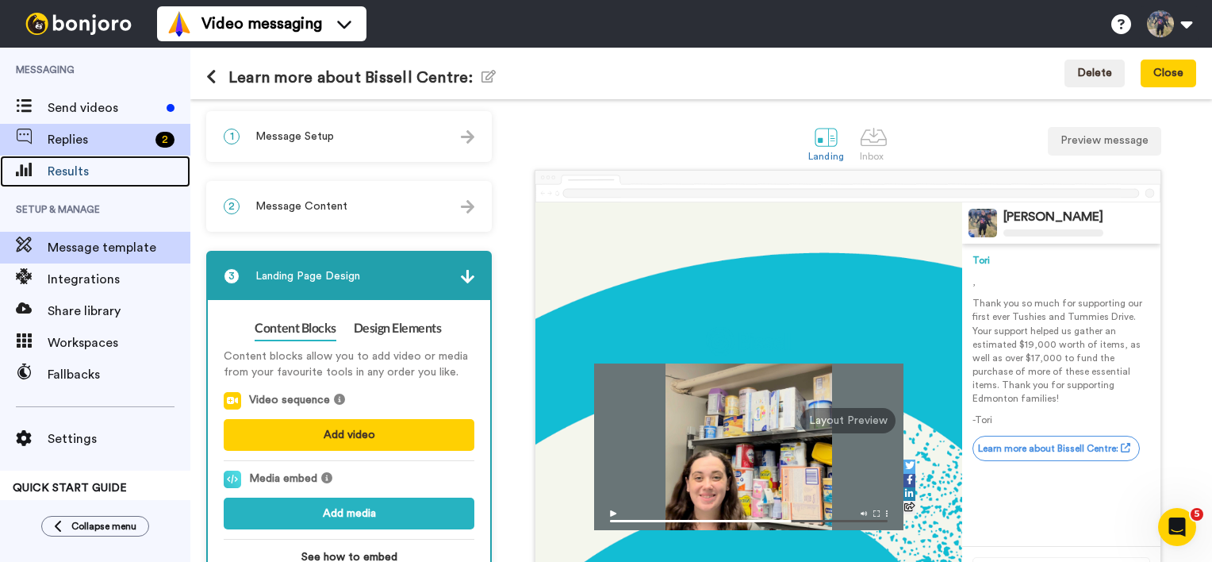
drag, startPoint x: 89, startPoint y: 162, endPoint x: 94, endPoint y: 143, distance: 19.6
click at [89, 162] on span "Results" at bounding box center [119, 171] width 143 height 19
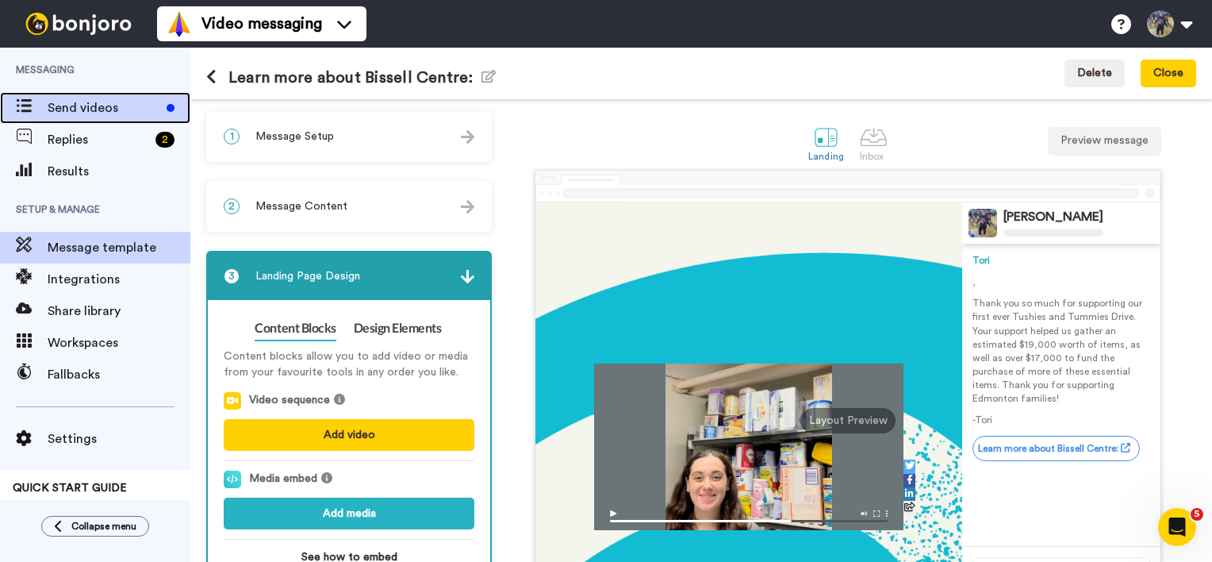
click at [124, 103] on span "Send videos" at bounding box center [104, 107] width 113 height 19
click at [117, 114] on span "Send videos" at bounding box center [104, 107] width 113 height 19
click at [130, 103] on span "Send videos" at bounding box center [104, 107] width 113 height 19
click at [120, 114] on span "Send videos" at bounding box center [104, 107] width 113 height 19
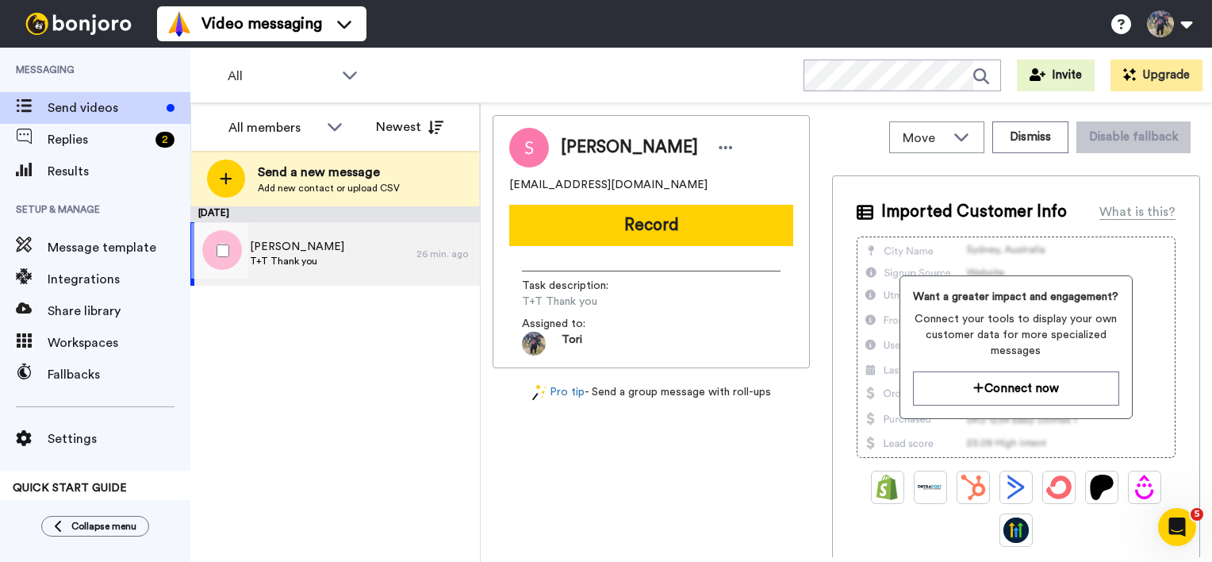
click at [384, 268] on div "[PERSON_NAME]+T Thank you" at bounding box center [303, 253] width 226 height 63
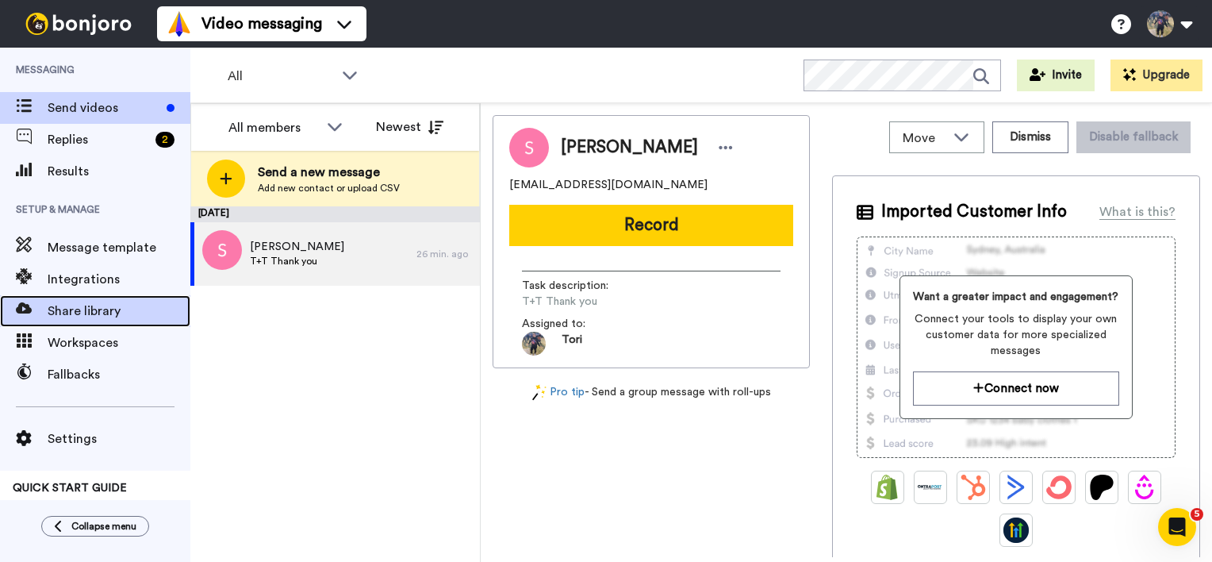
click at [94, 306] on span "Share library" at bounding box center [119, 310] width 143 height 19
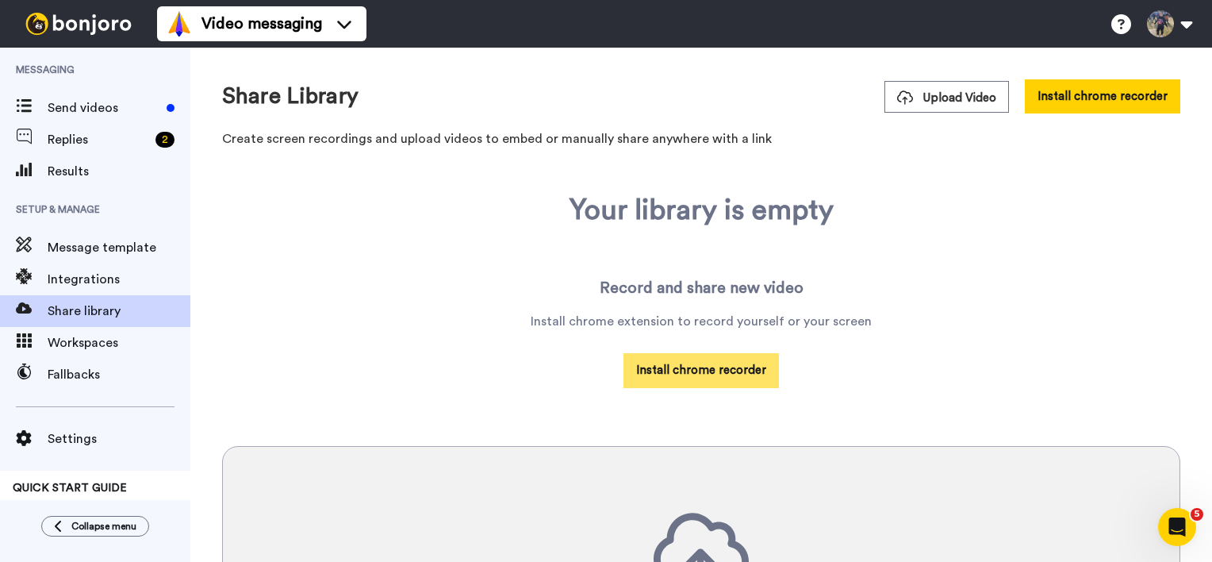
click at [706, 381] on button "Install chrome recorder" at bounding box center [702, 370] width 156 height 34
